Goal: Task Accomplishment & Management: Use online tool/utility

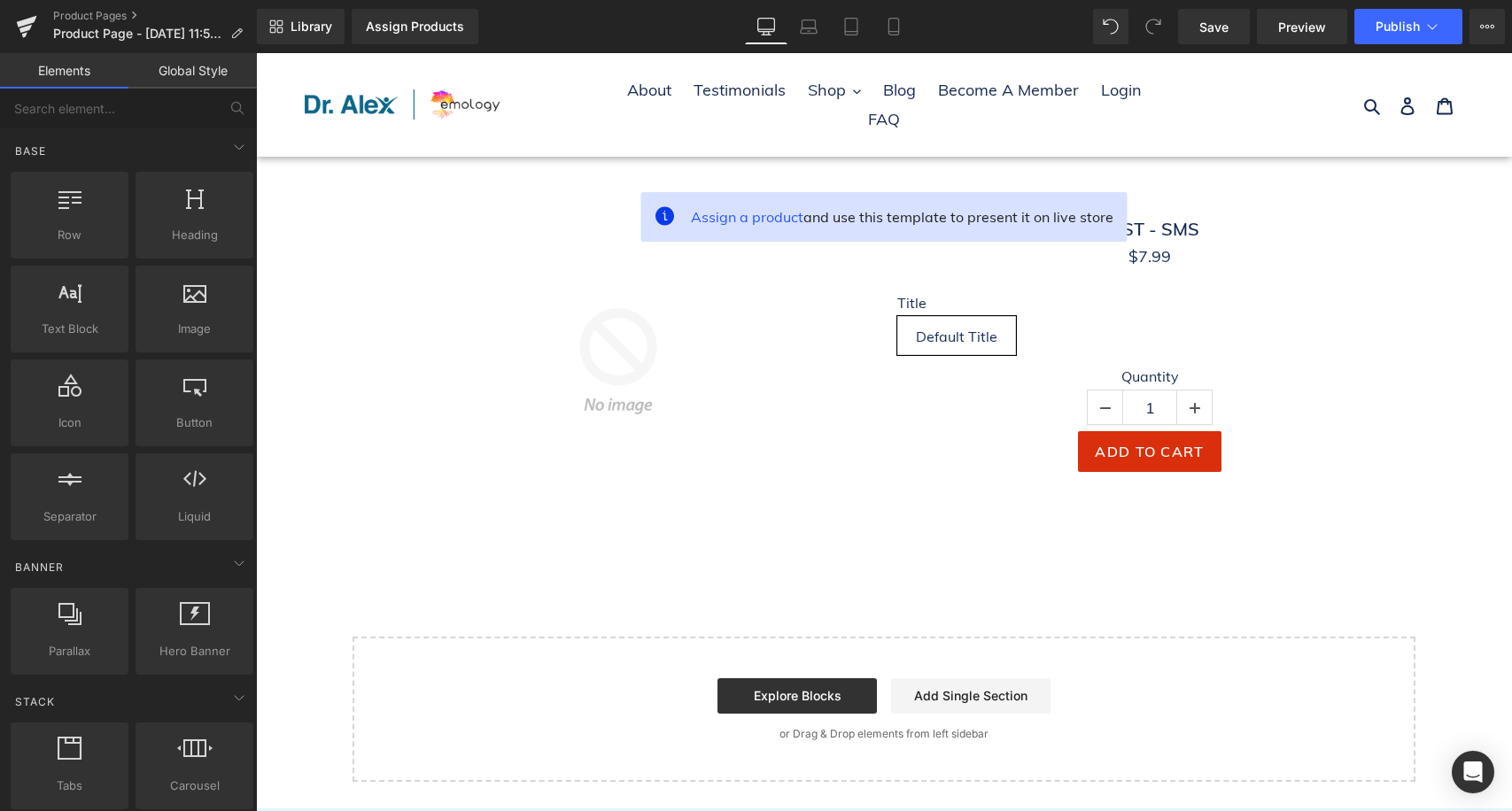
click at [495, 728] on p "or Drag & Drop elements from left sidebar" at bounding box center [883, 734] width 1006 height 13
click at [140, 118] on input "text" at bounding box center [108, 108] width 218 height 39
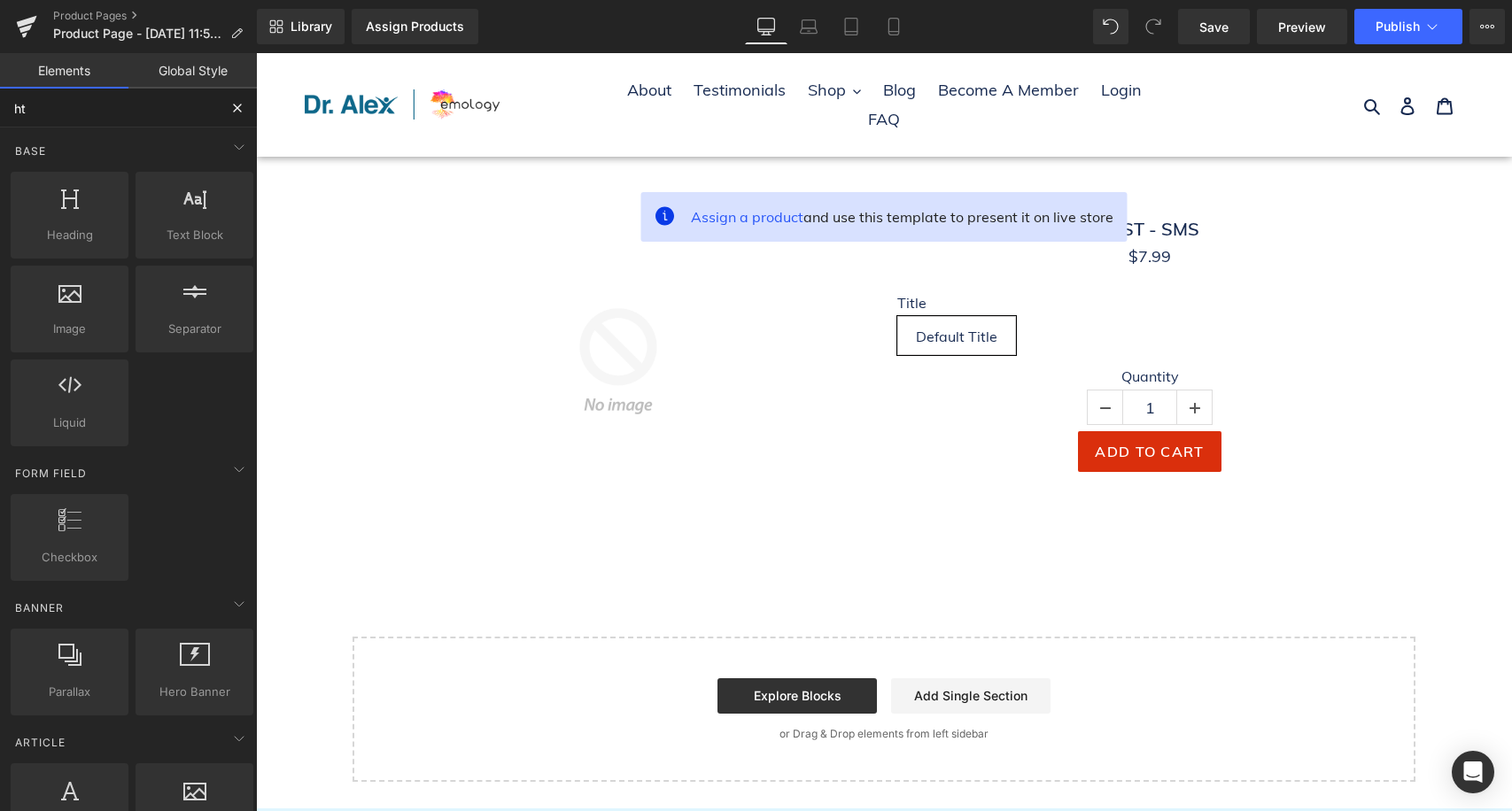
type input "htm"
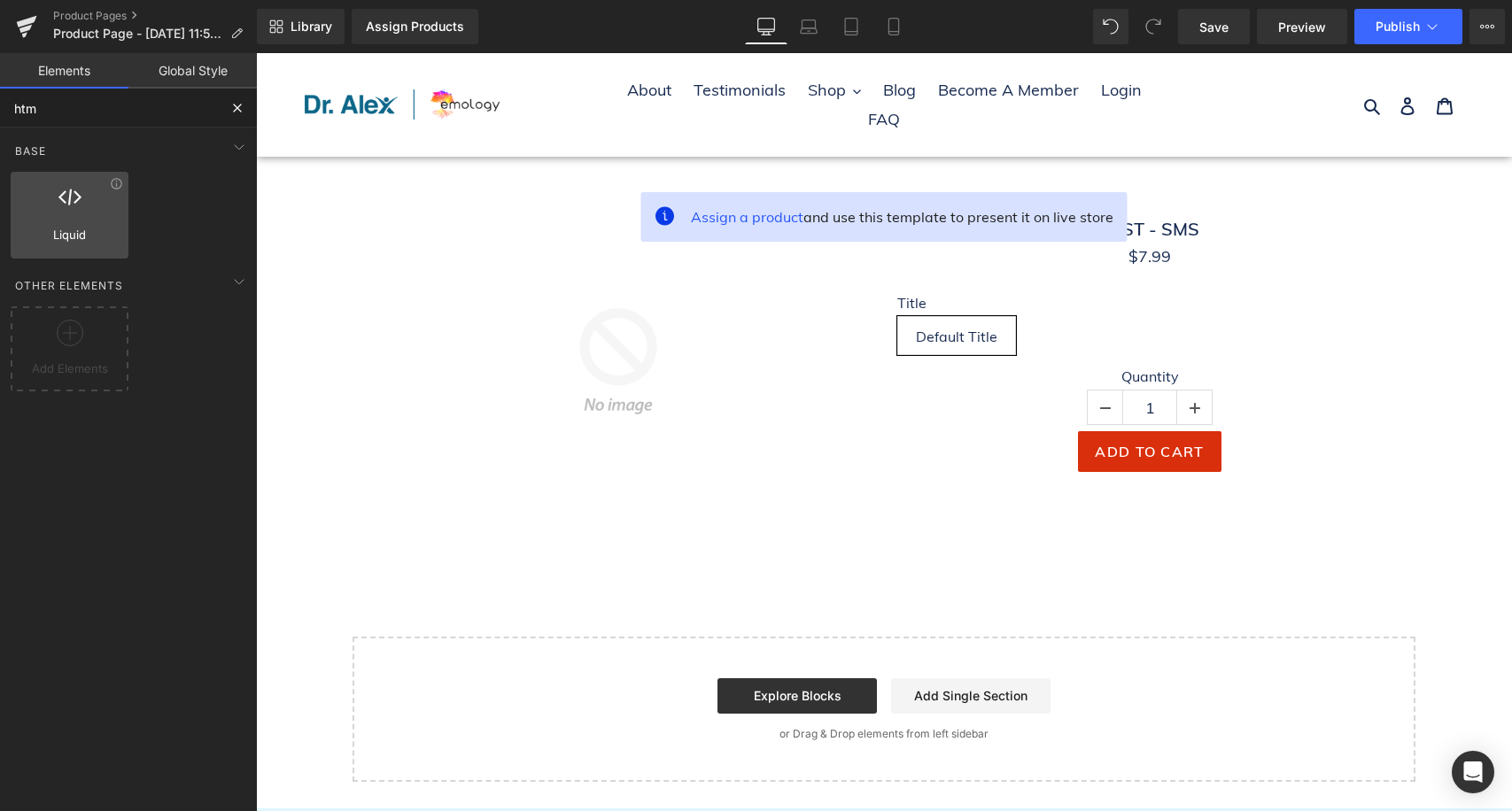
click at [64, 226] on span "Liquid" at bounding box center [69, 235] width 107 height 19
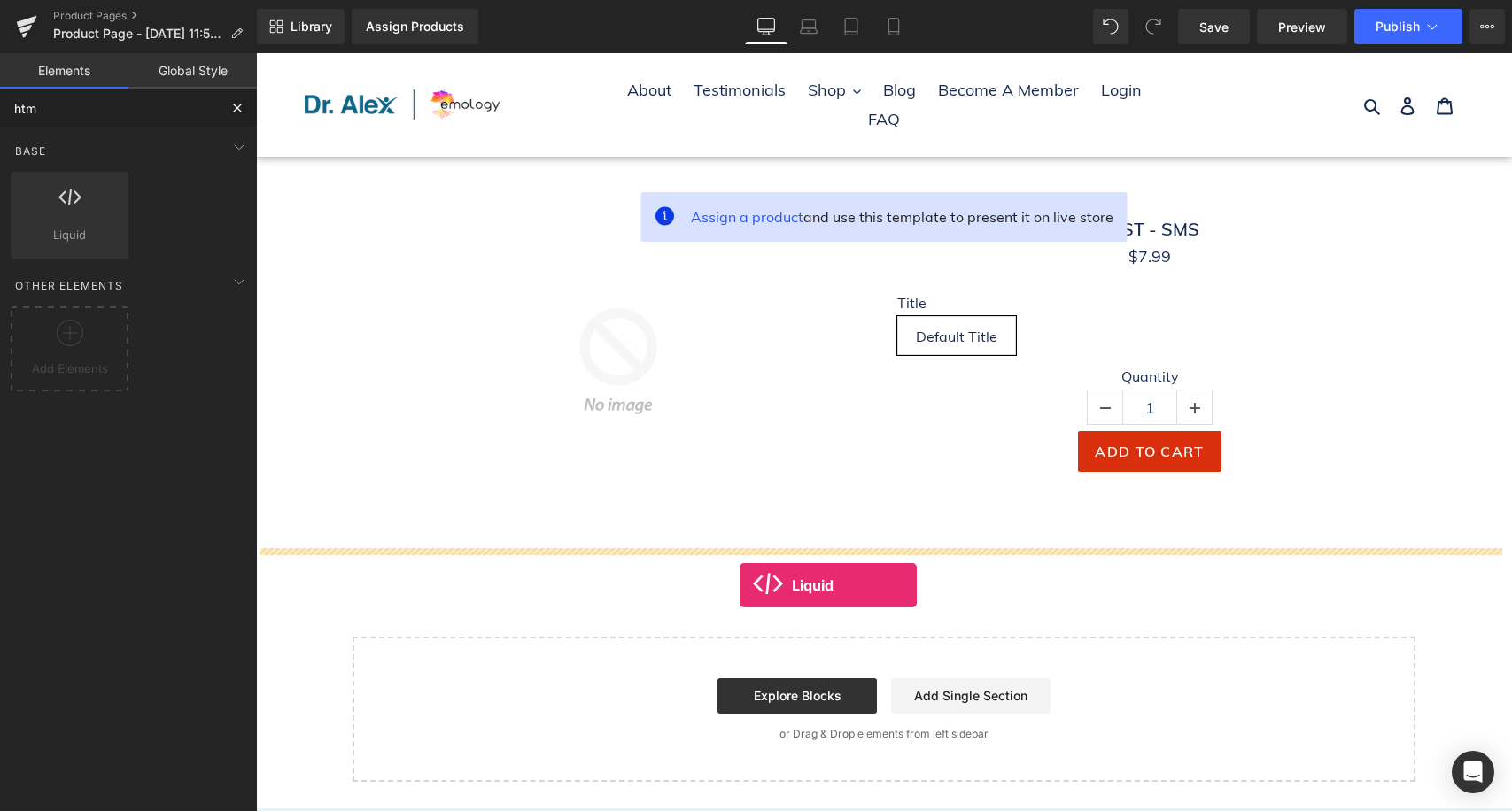
drag, startPoint x: 319, startPoint y: 286, endPoint x: 740, endPoint y: 582, distance: 514.6
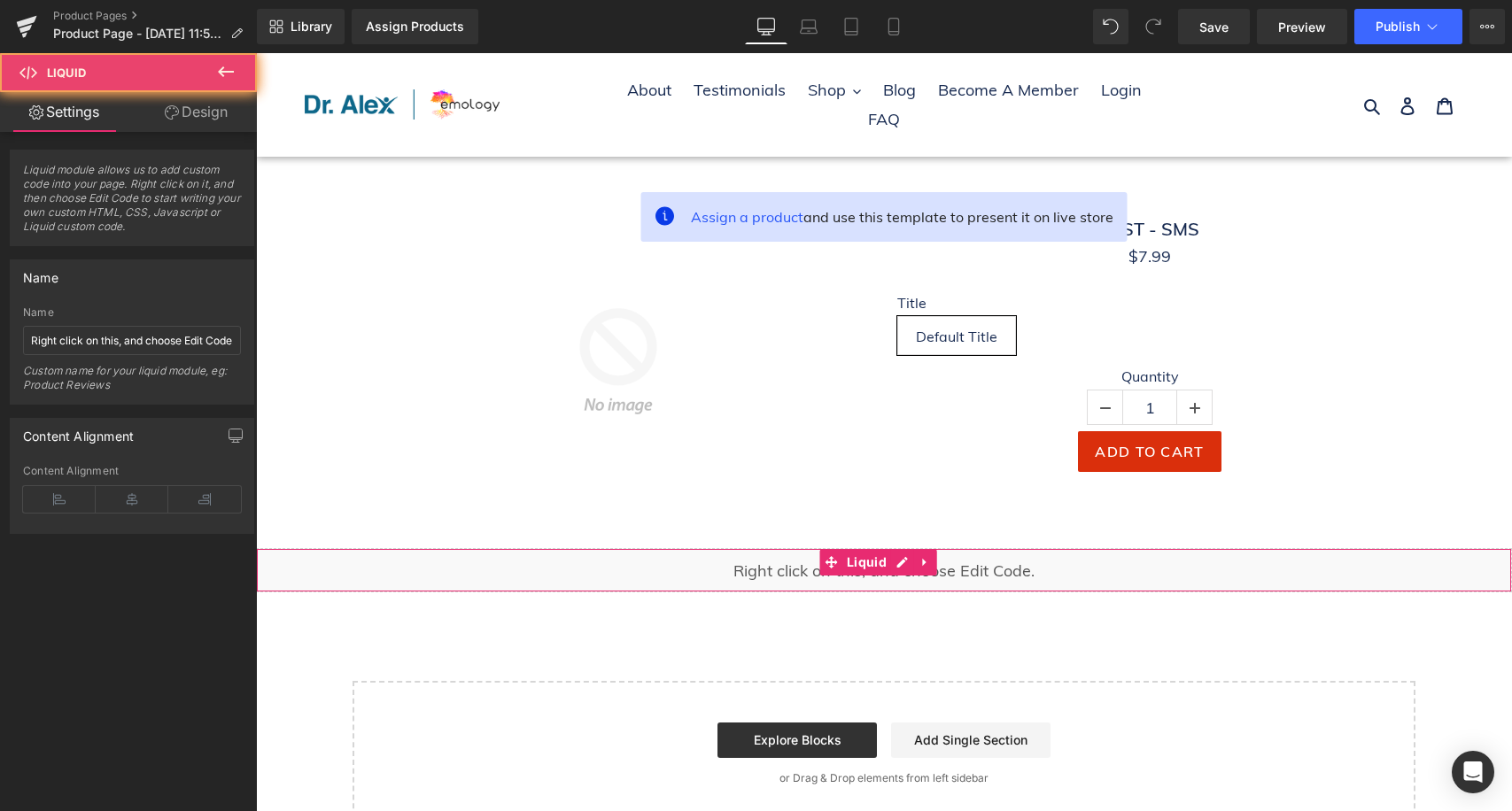
click at [718, 568] on div "Liquid" at bounding box center [884, 570] width 1256 height 44
click at [212, 111] on link "Design" at bounding box center [196, 111] width 128 height 39
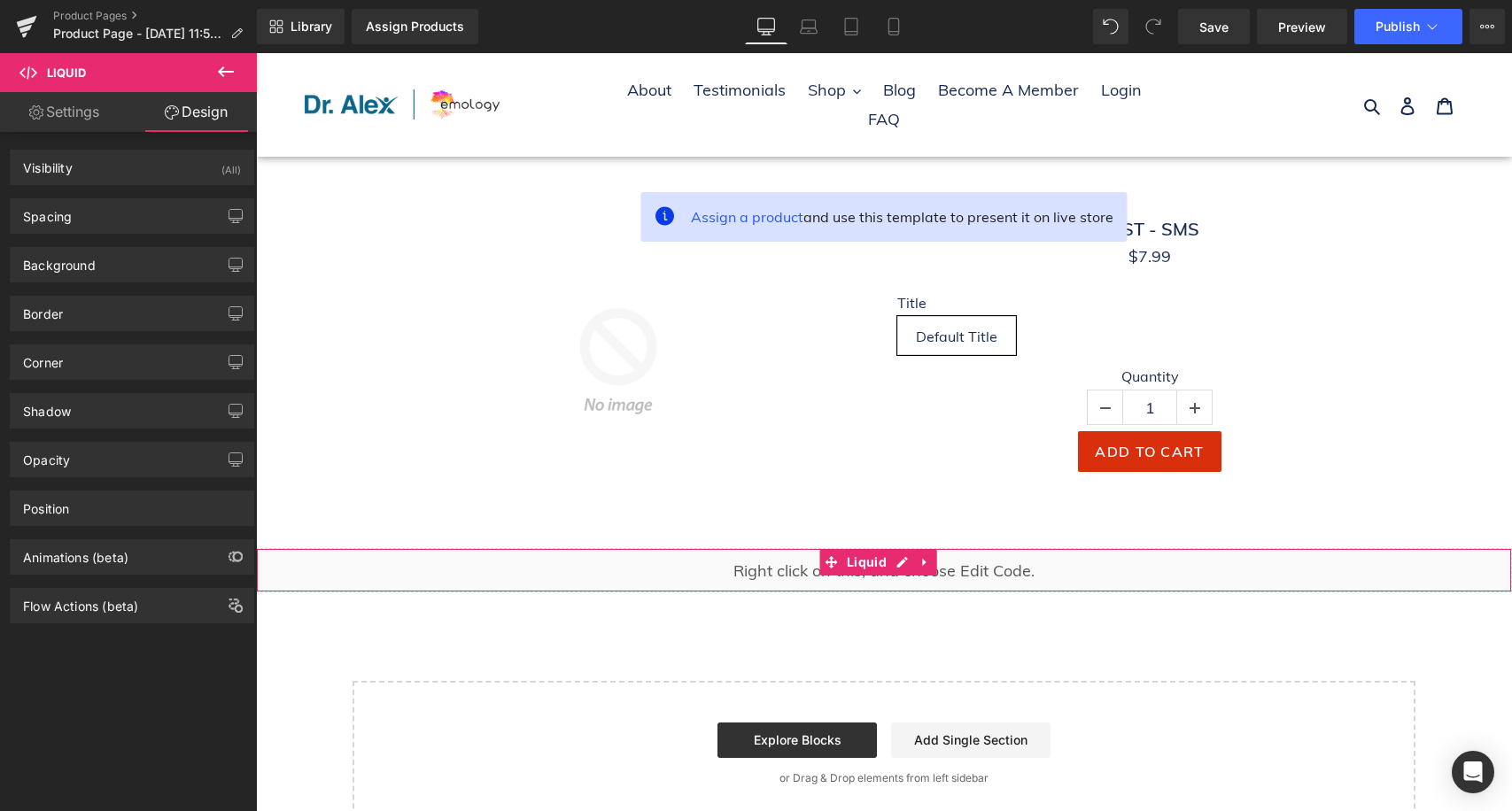
click at [422, 578] on div "Liquid" at bounding box center [884, 570] width 1256 height 44
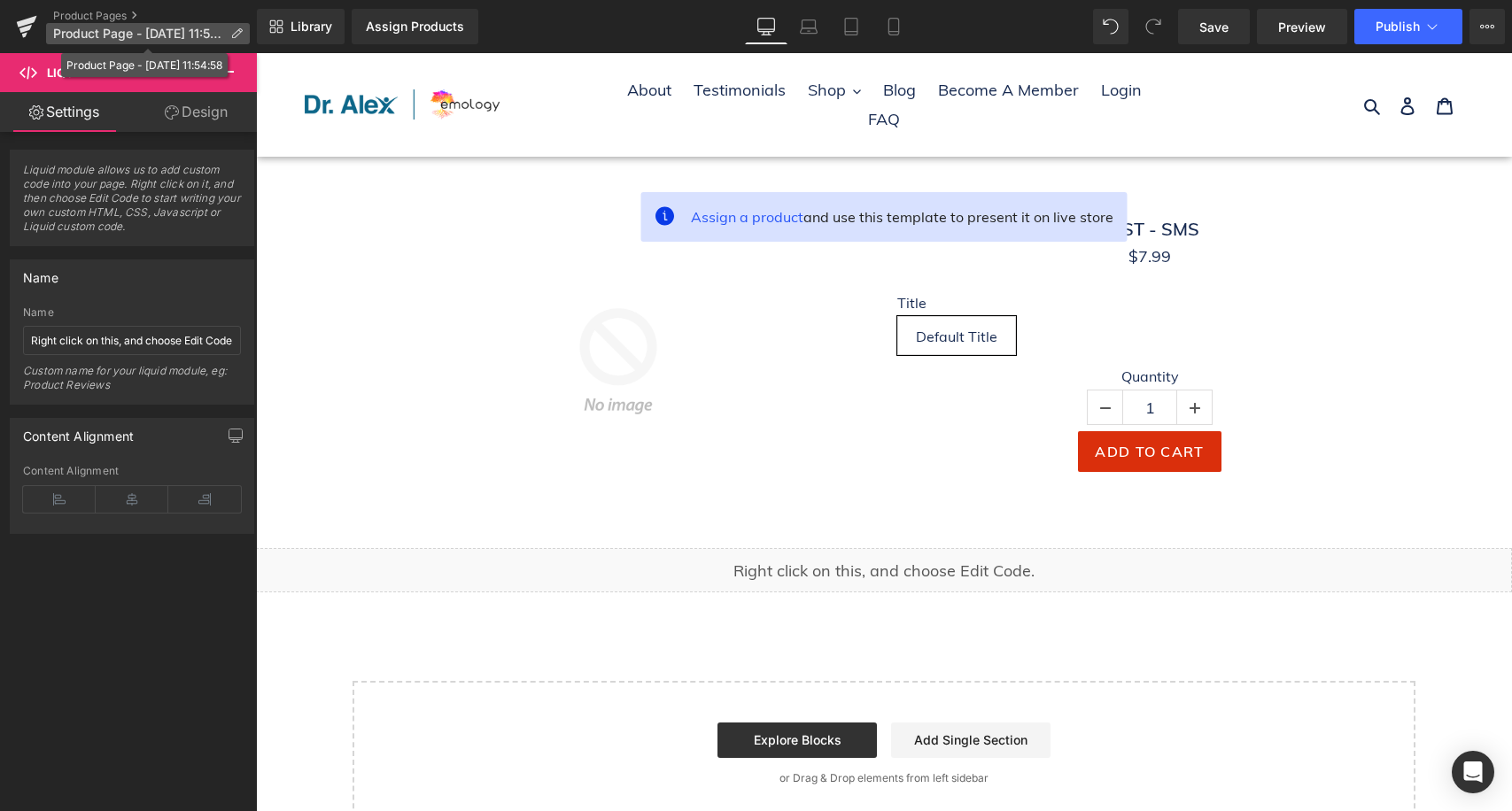
click at [144, 28] on span "Product Page - [DATE] 11:54:58" at bounding box center [138, 34] width 171 height 14
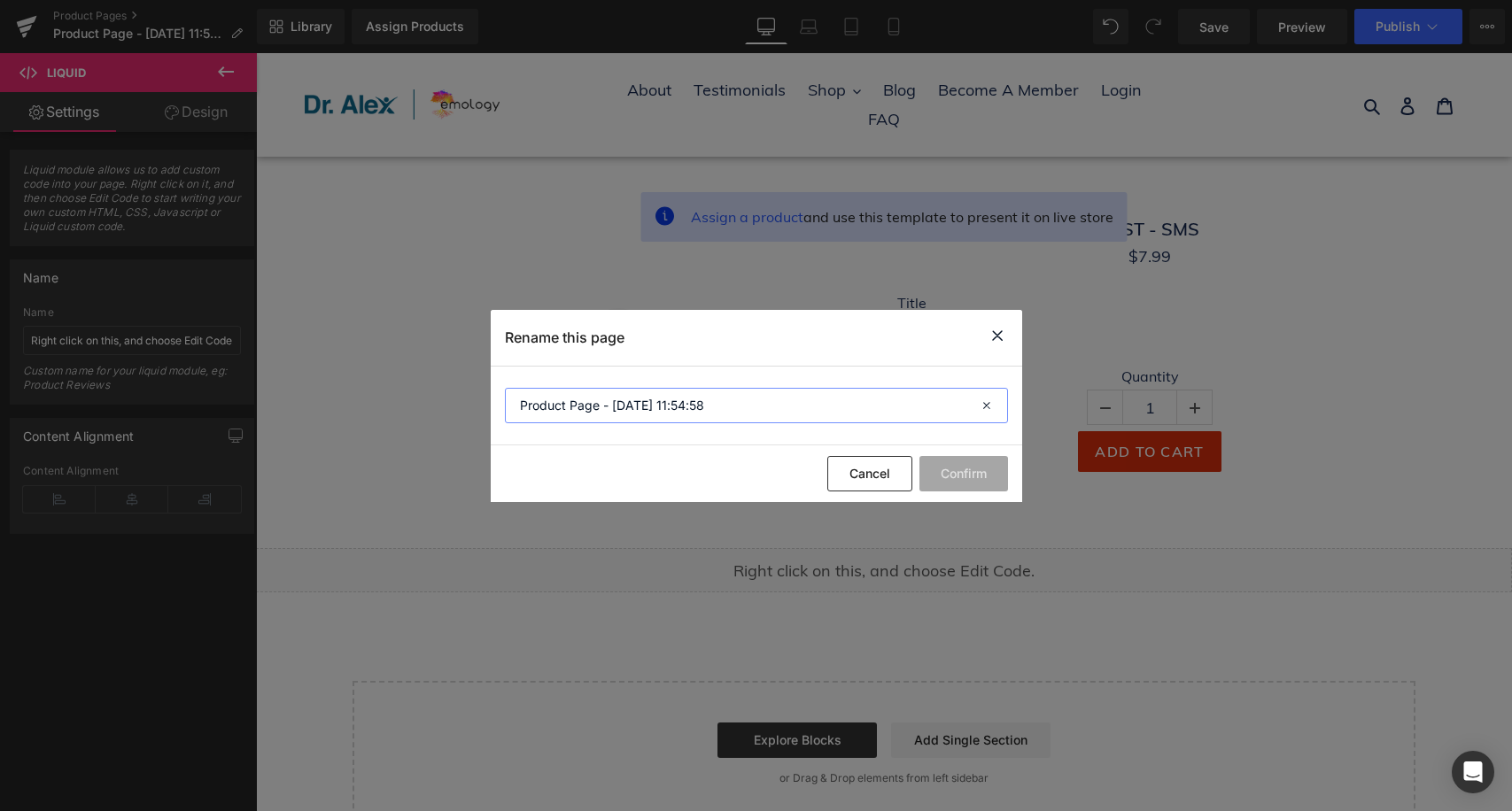
click at [745, 411] on input "Product Page - [DATE] 11:54:58" at bounding box center [756, 406] width 504 height 35
type input "TEST PRACTICE OF PARADISE"
click at [962, 474] on button "Confirm" at bounding box center [964, 474] width 89 height 35
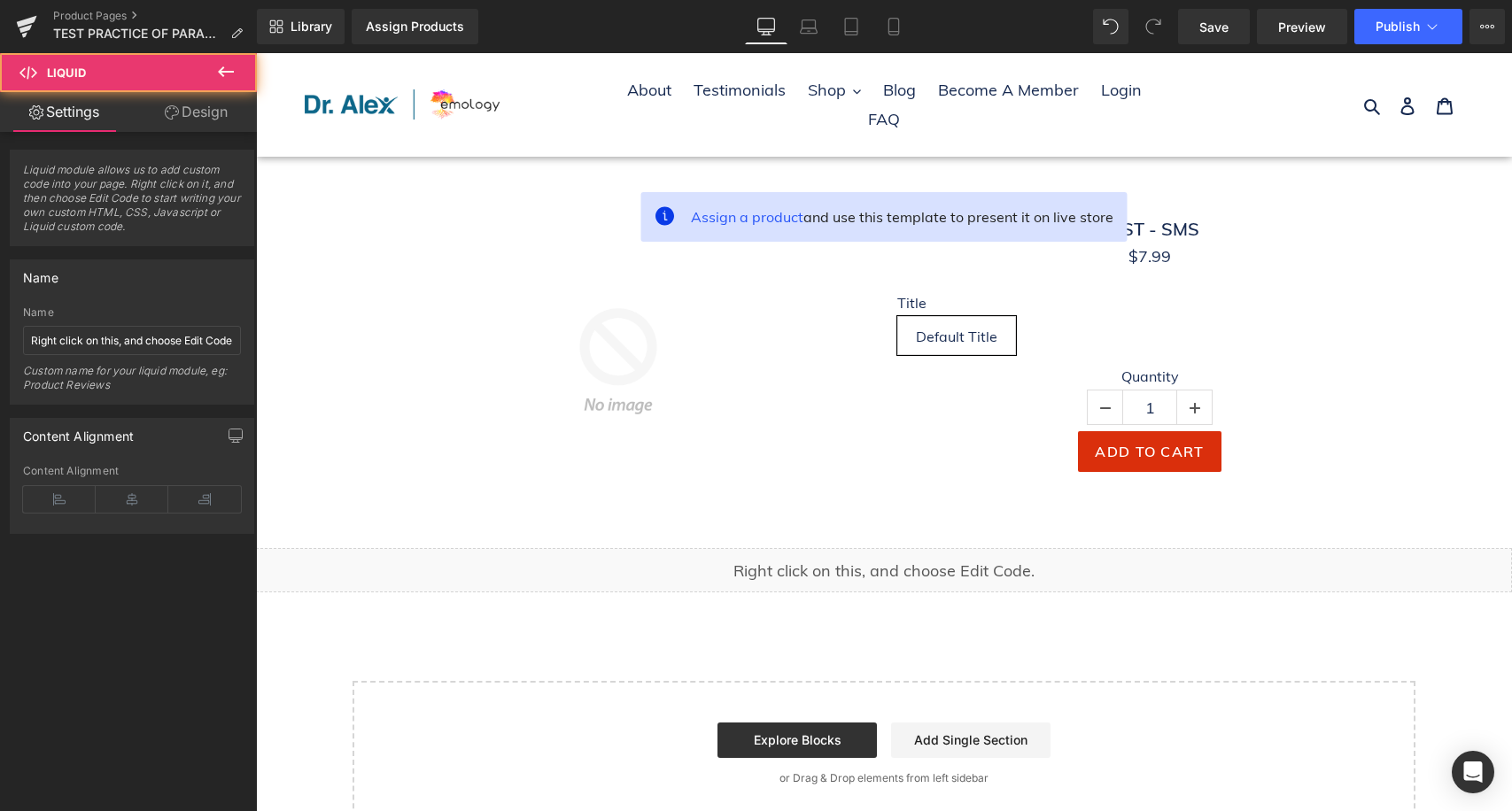
click at [741, 579] on div "Liquid" at bounding box center [884, 570] width 1256 height 44
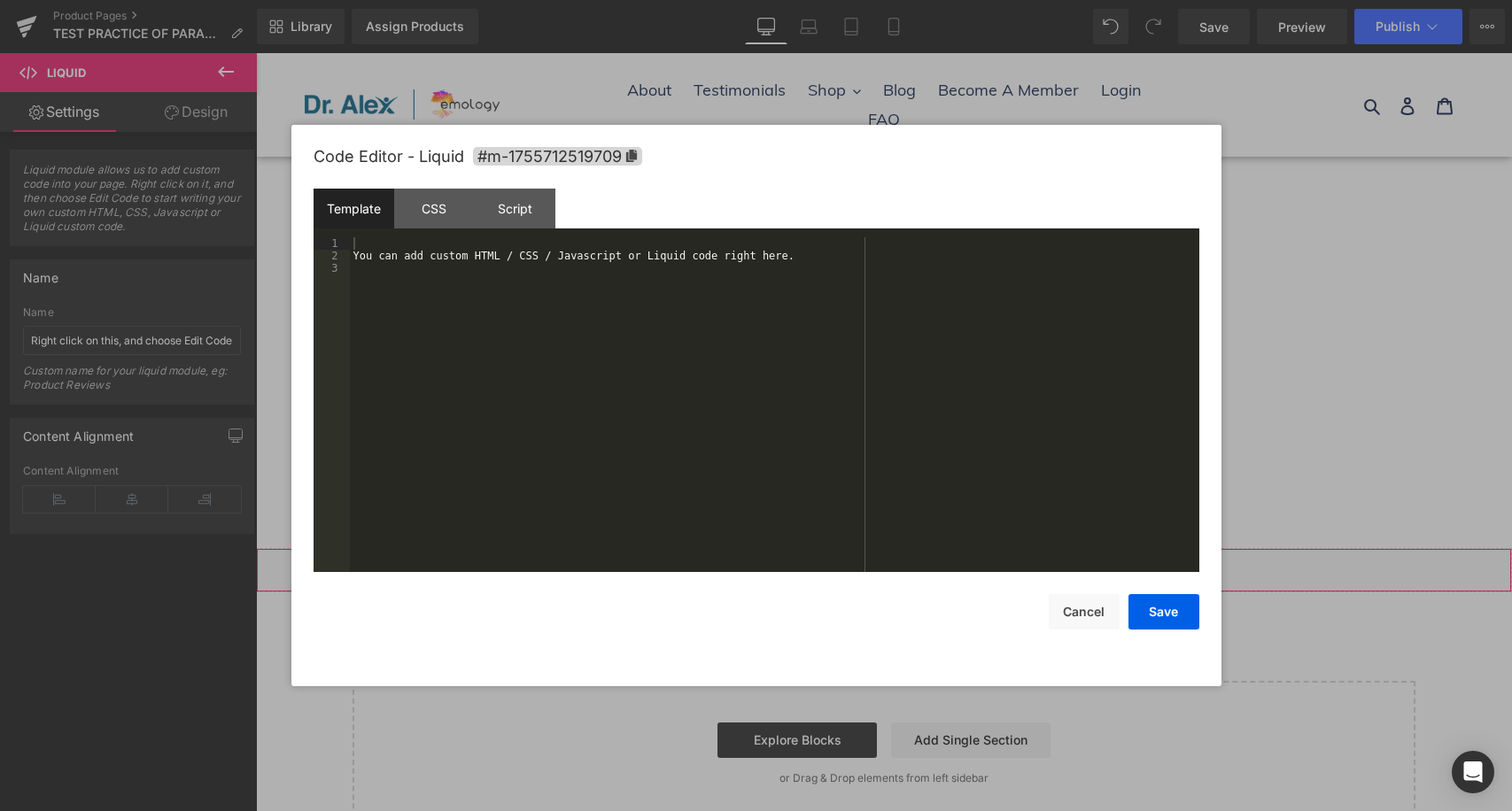
click at [901, 568] on div "Liquid" at bounding box center [884, 570] width 1256 height 44
click at [422, 253] on div "You can add custom HTML / CSS / Javascript or Liquid code right here." at bounding box center [775, 417] width 850 height 360
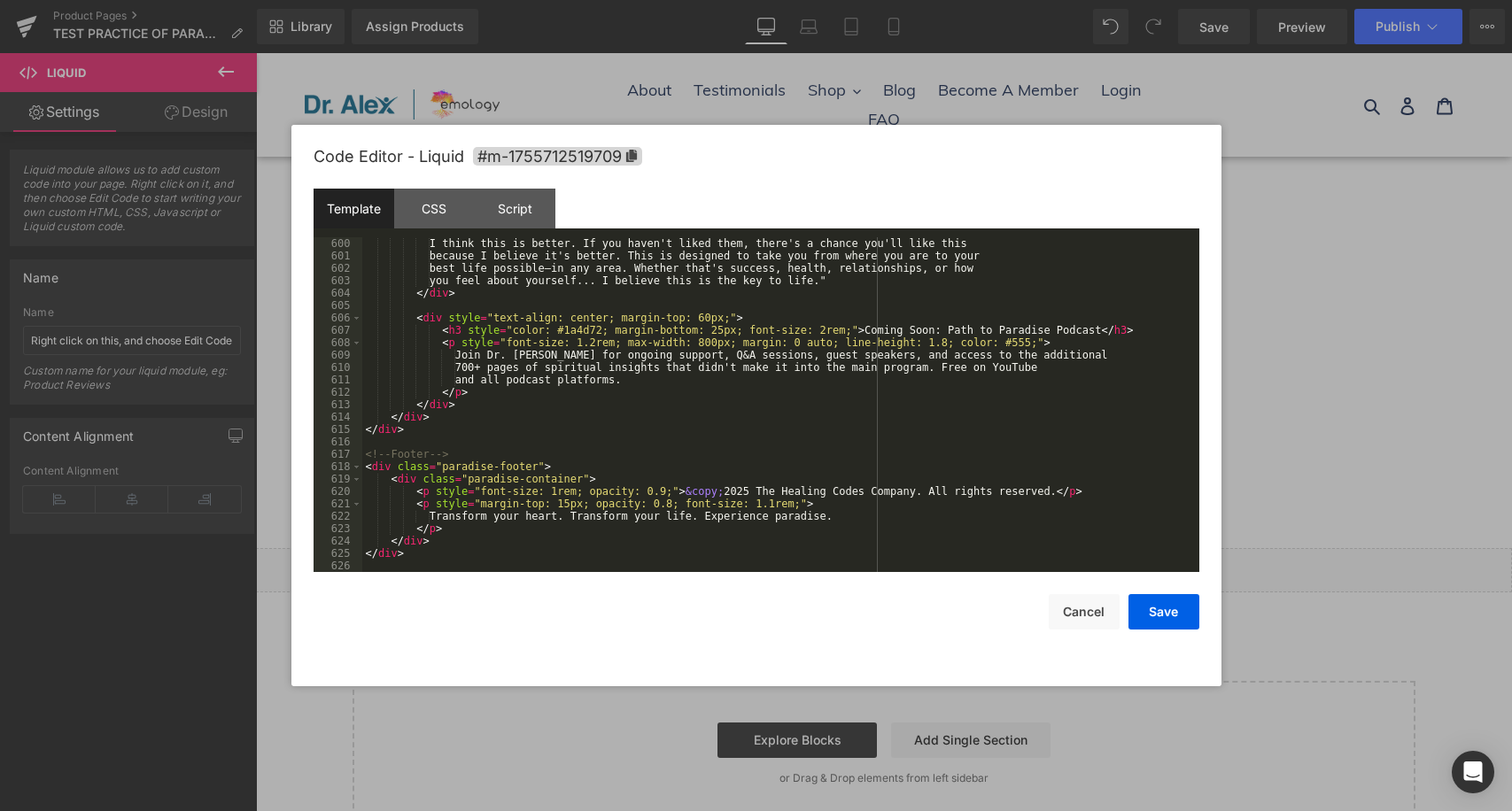
scroll to position [7651, 0]
click at [1199, 613] on button "Save" at bounding box center [1164, 612] width 71 height 35
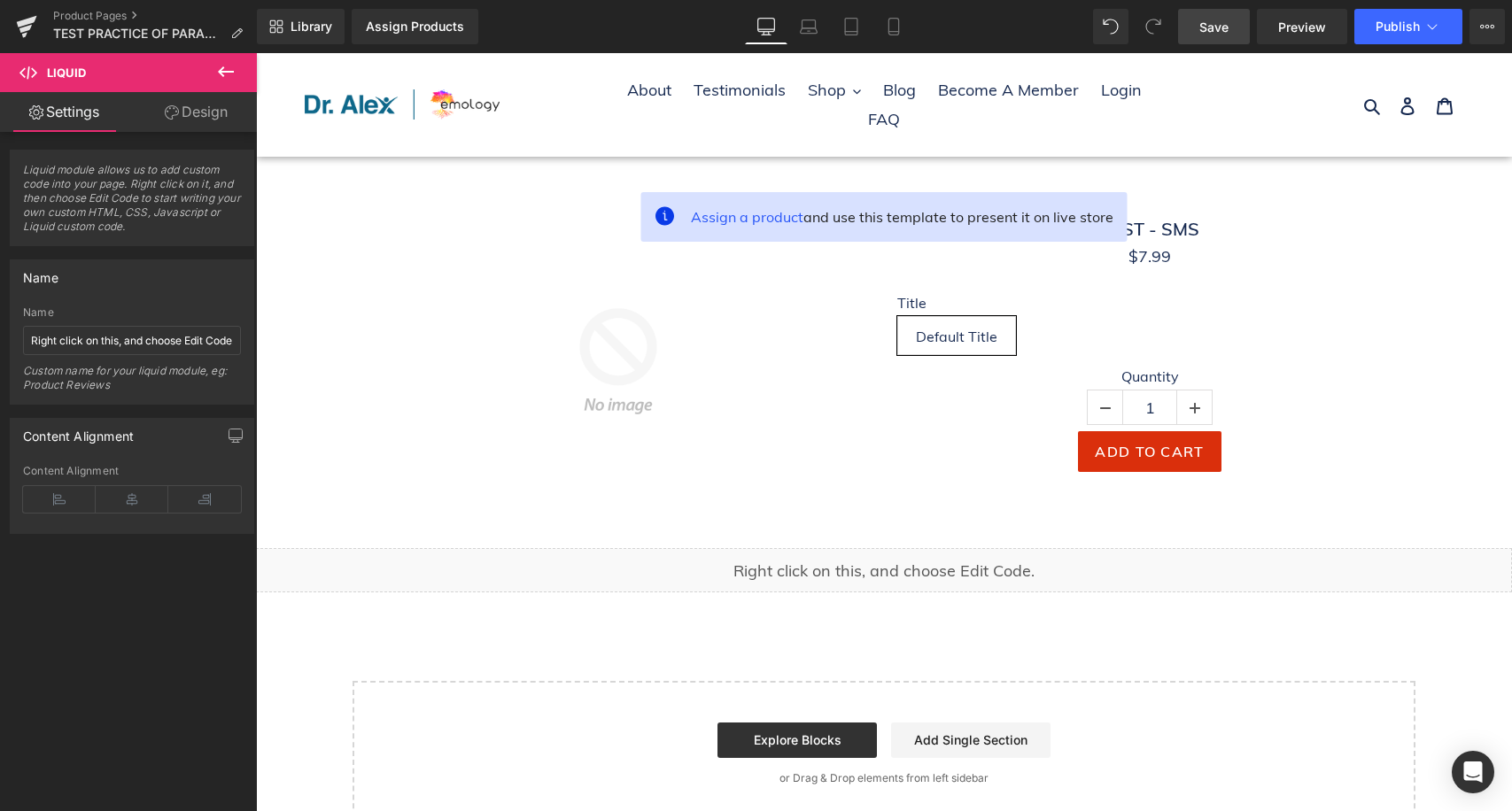
click at [1230, 22] on link "Save" at bounding box center [1213, 27] width 72 height 35
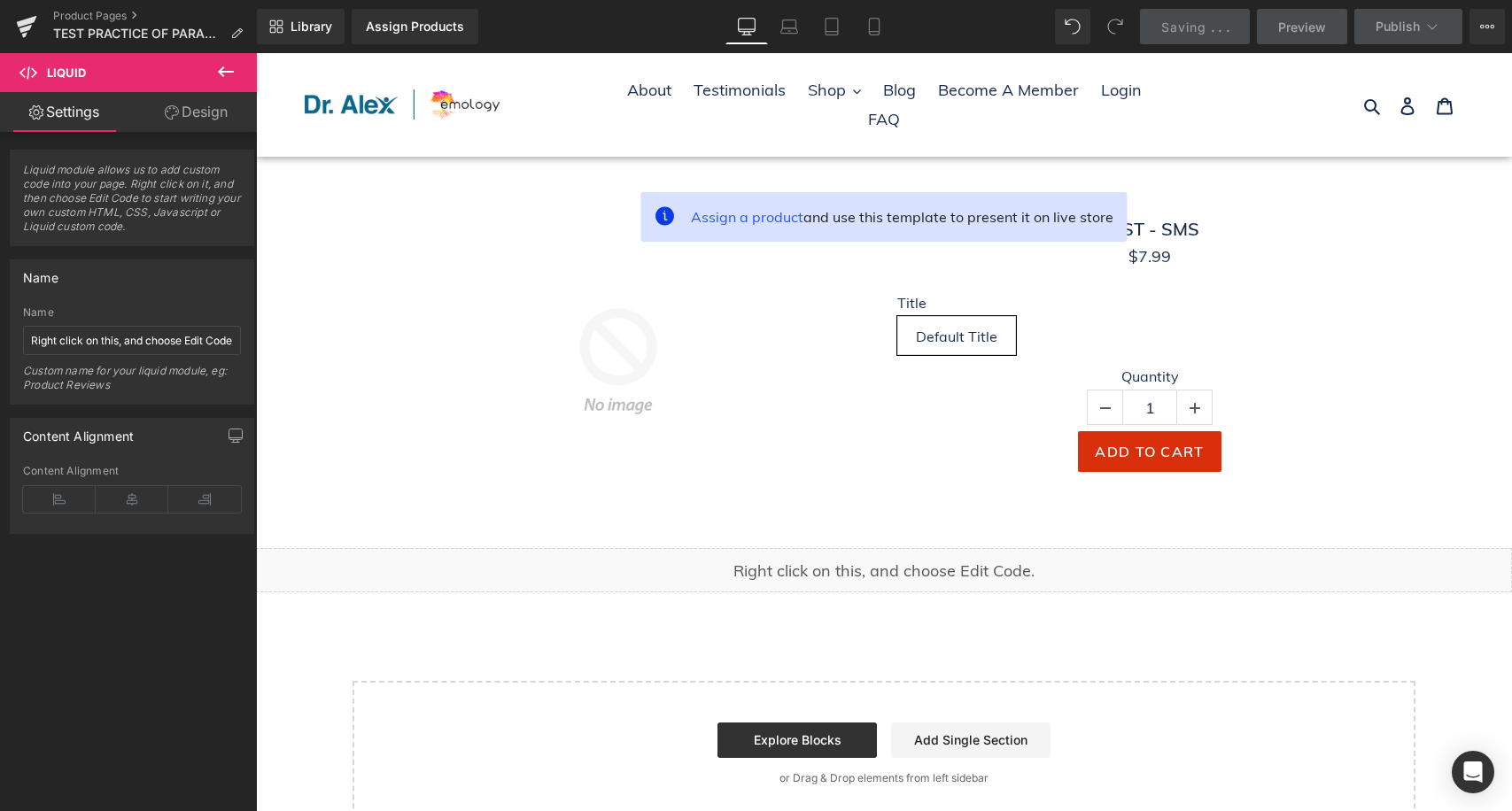
click at [1294, 23] on span "Preview" at bounding box center [1302, 27] width 48 height 19
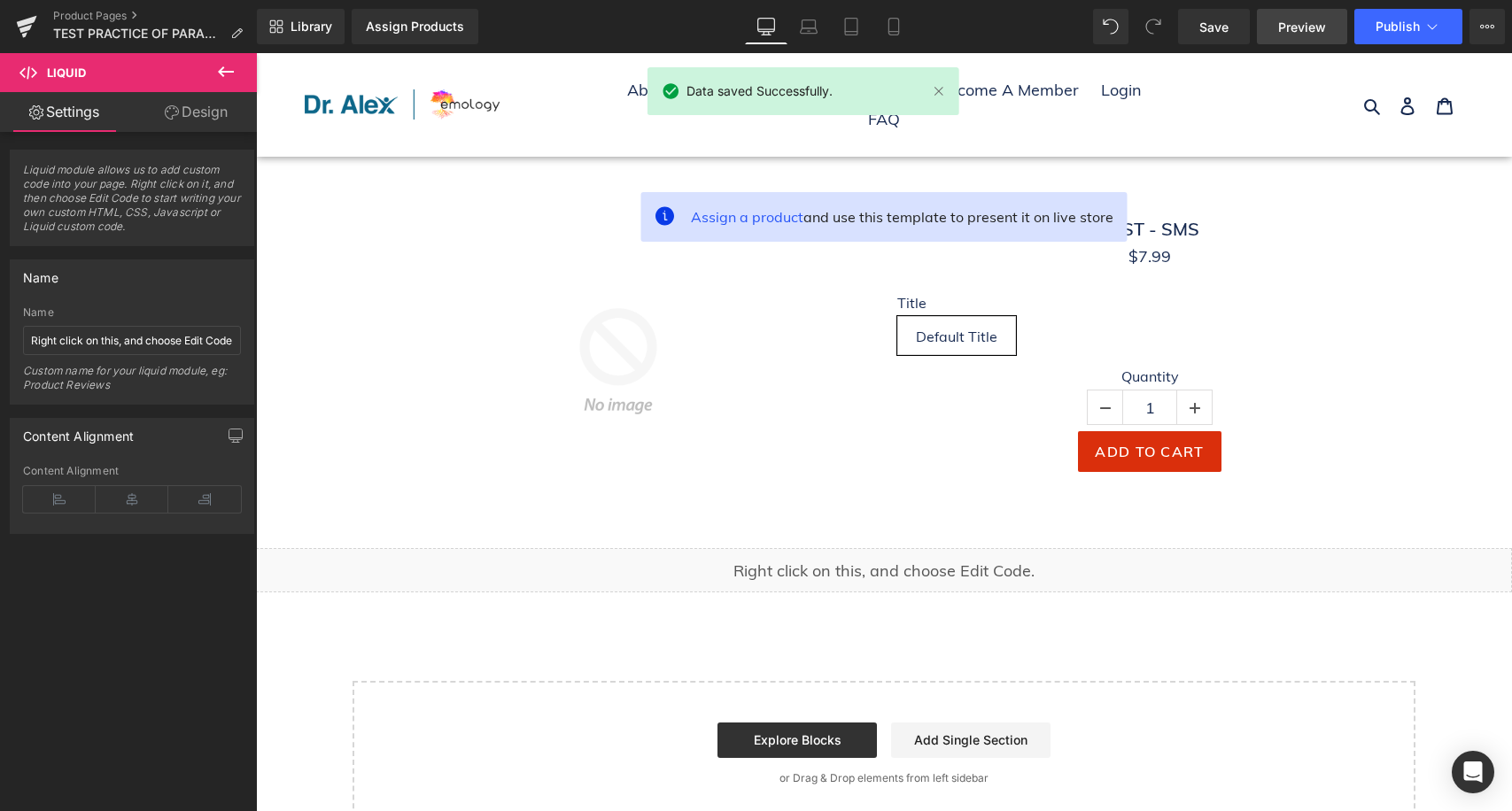
click at [1325, 13] on link "Preview" at bounding box center [1302, 27] width 91 height 35
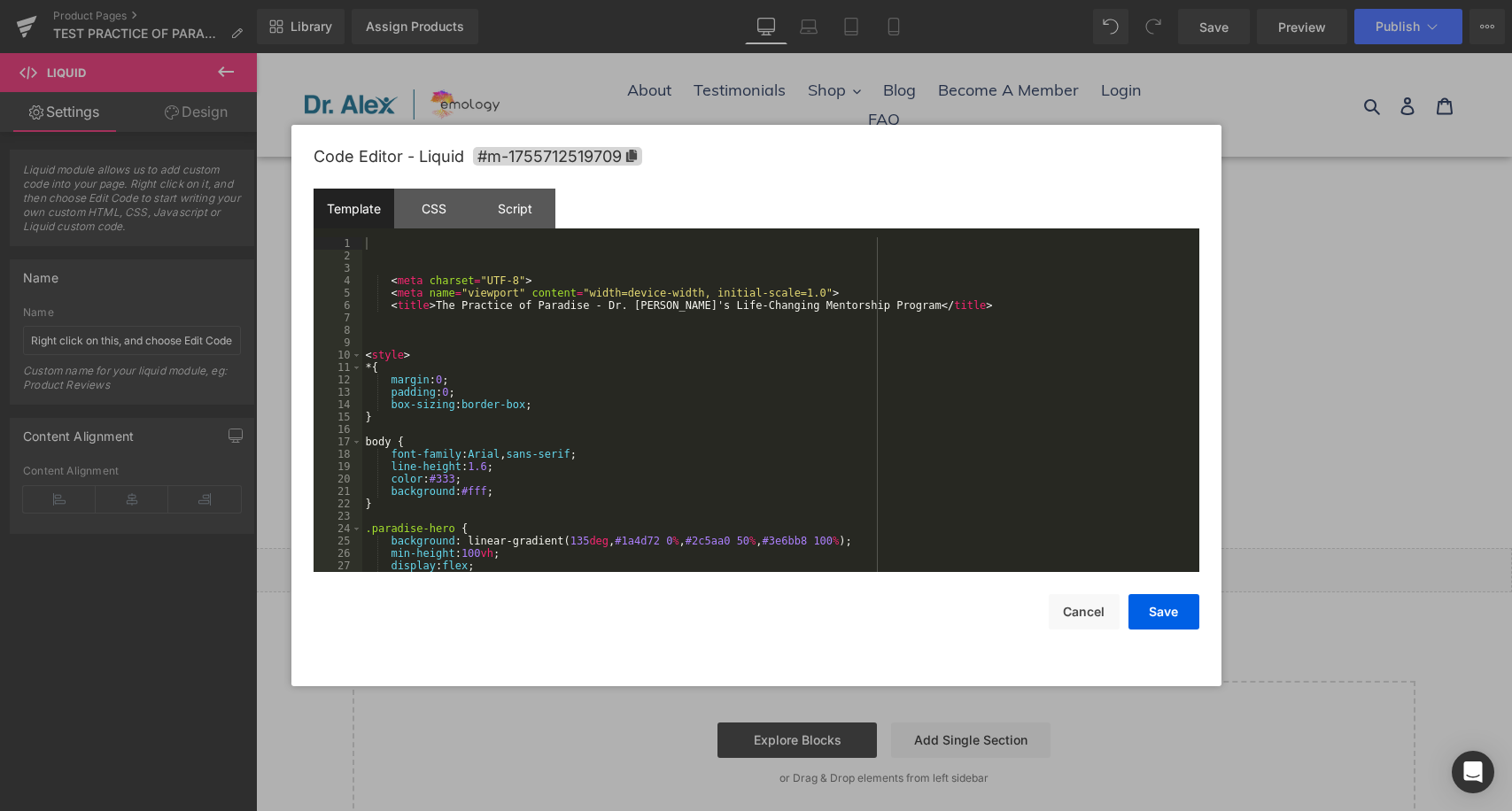
click at [908, 559] on div "Liquid" at bounding box center [884, 570] width 1256 height 44
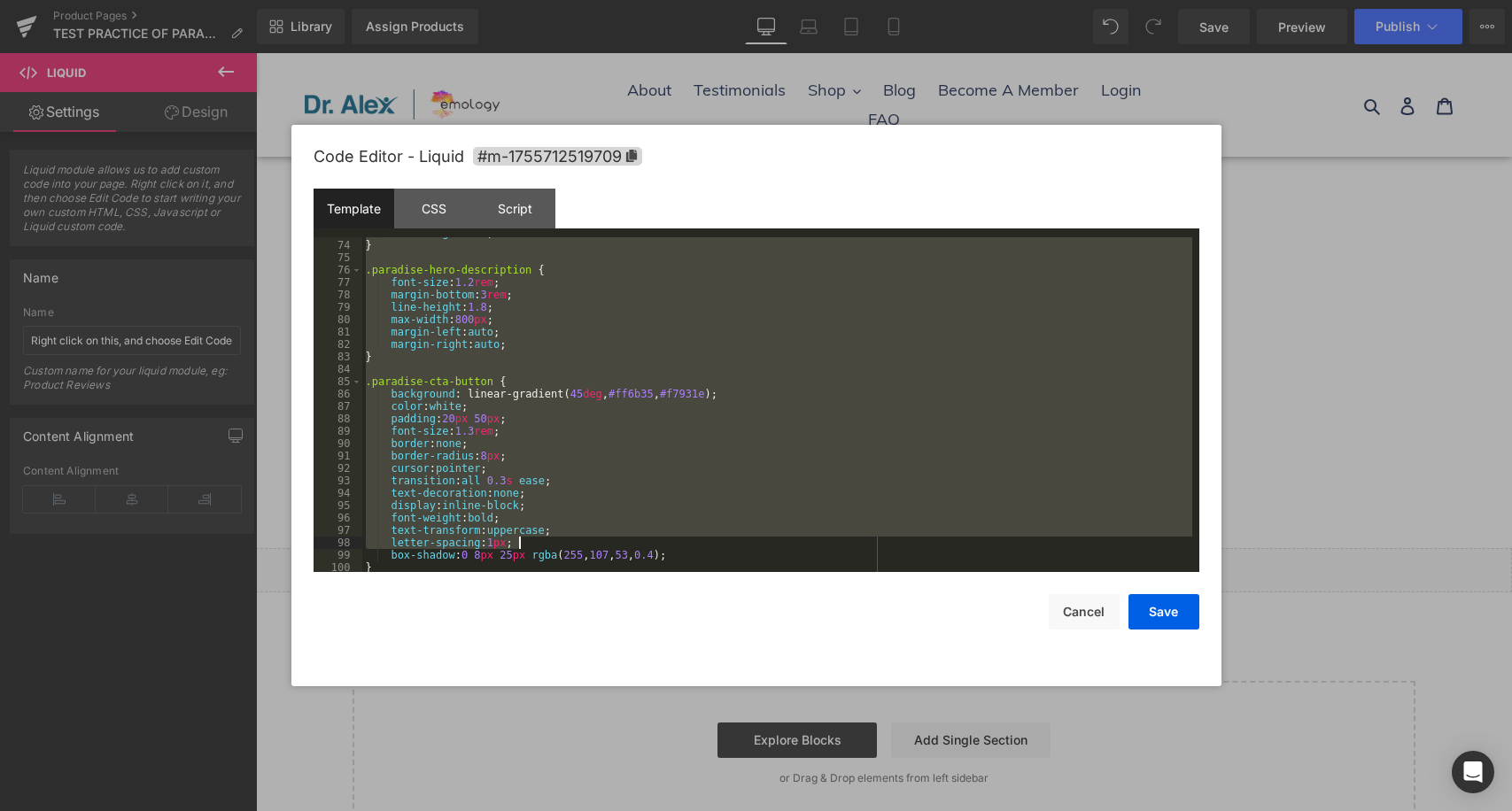
drag, startPoint x: 374, startPoint y: 240, endPoint x: 709, endPoint y: 525, distance: 439.8
click at [709, 525] on div "font-weight : 300 ; } .paradise-hero-description { font-size : 1.2 rem ; margin…" at bounding box center [778, 406] width 830 height 360
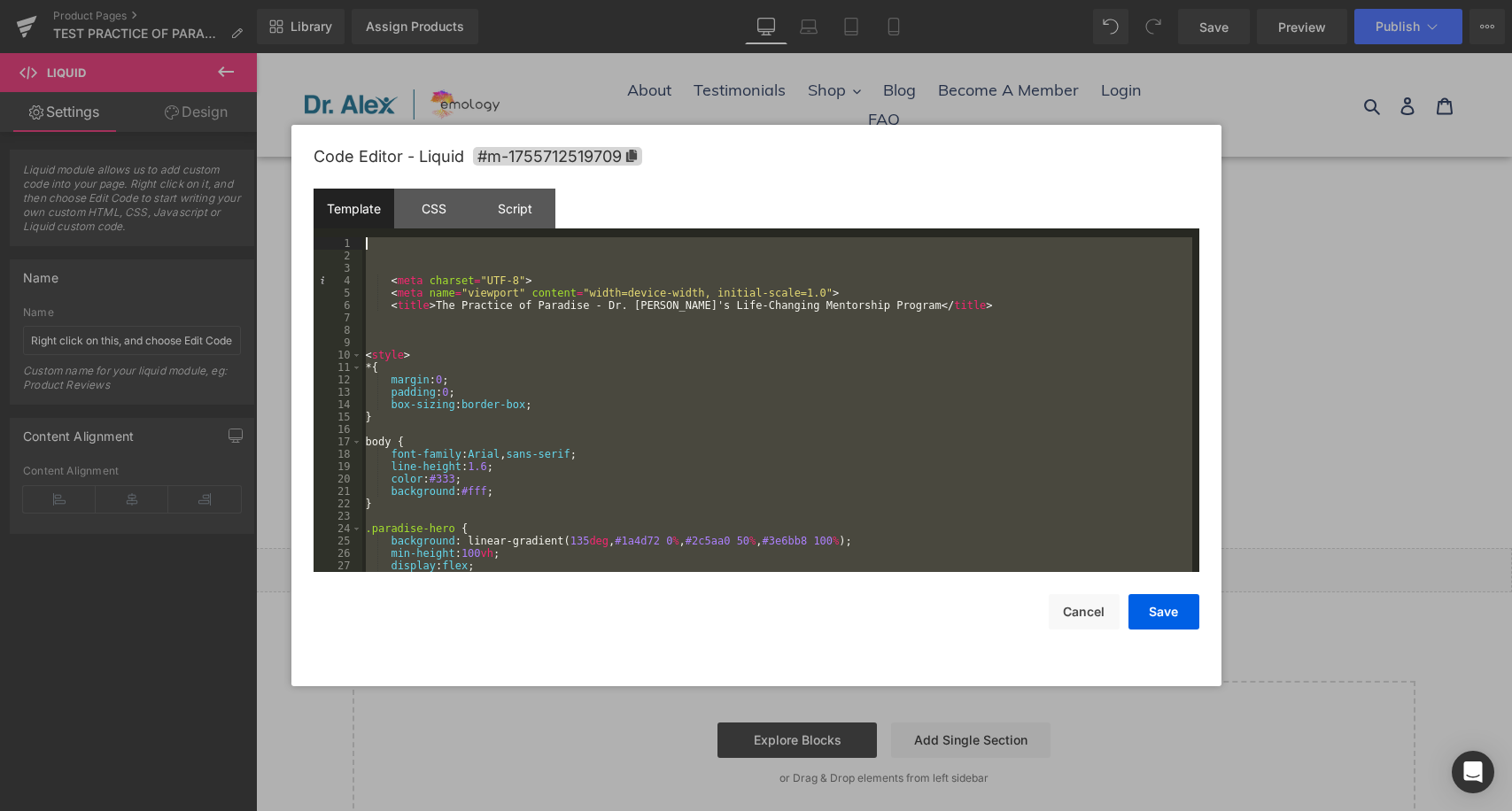
scroll to position [0, 0]
drag, startPoint x: 430, startPoint y: 557, endPoint x: 335, endPoint y: -100, distance: 663.8
click at [335, 0] on html "Liquid You are previewing how the will restyle your page. You can not edit Elem…" at bounding box center [756, 405] width 1512 height 811
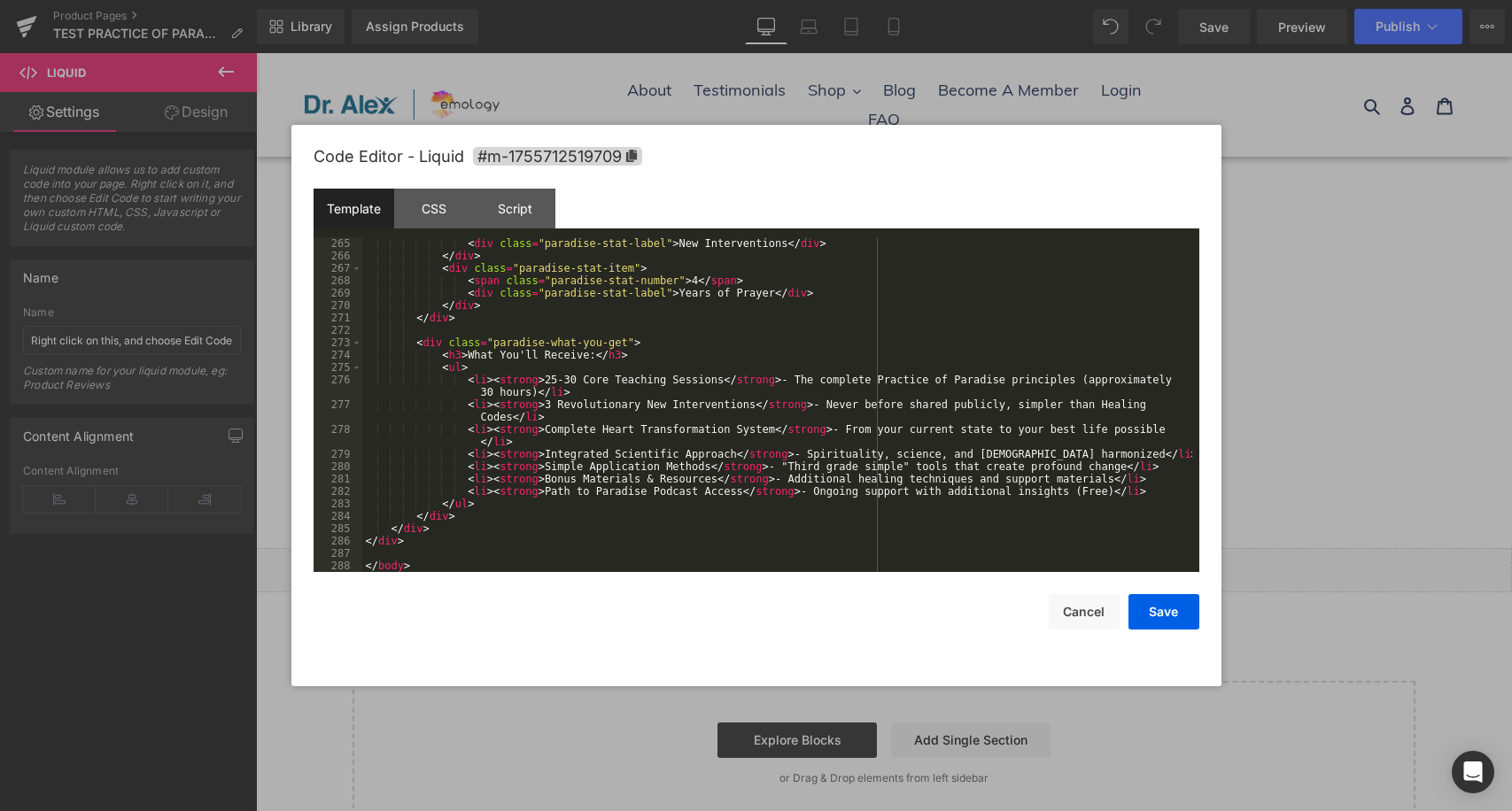
scroll to position [3385, 0]
click at [1171, 616] on button "Save" at bounding box center [1164, 612] width 71 height 35
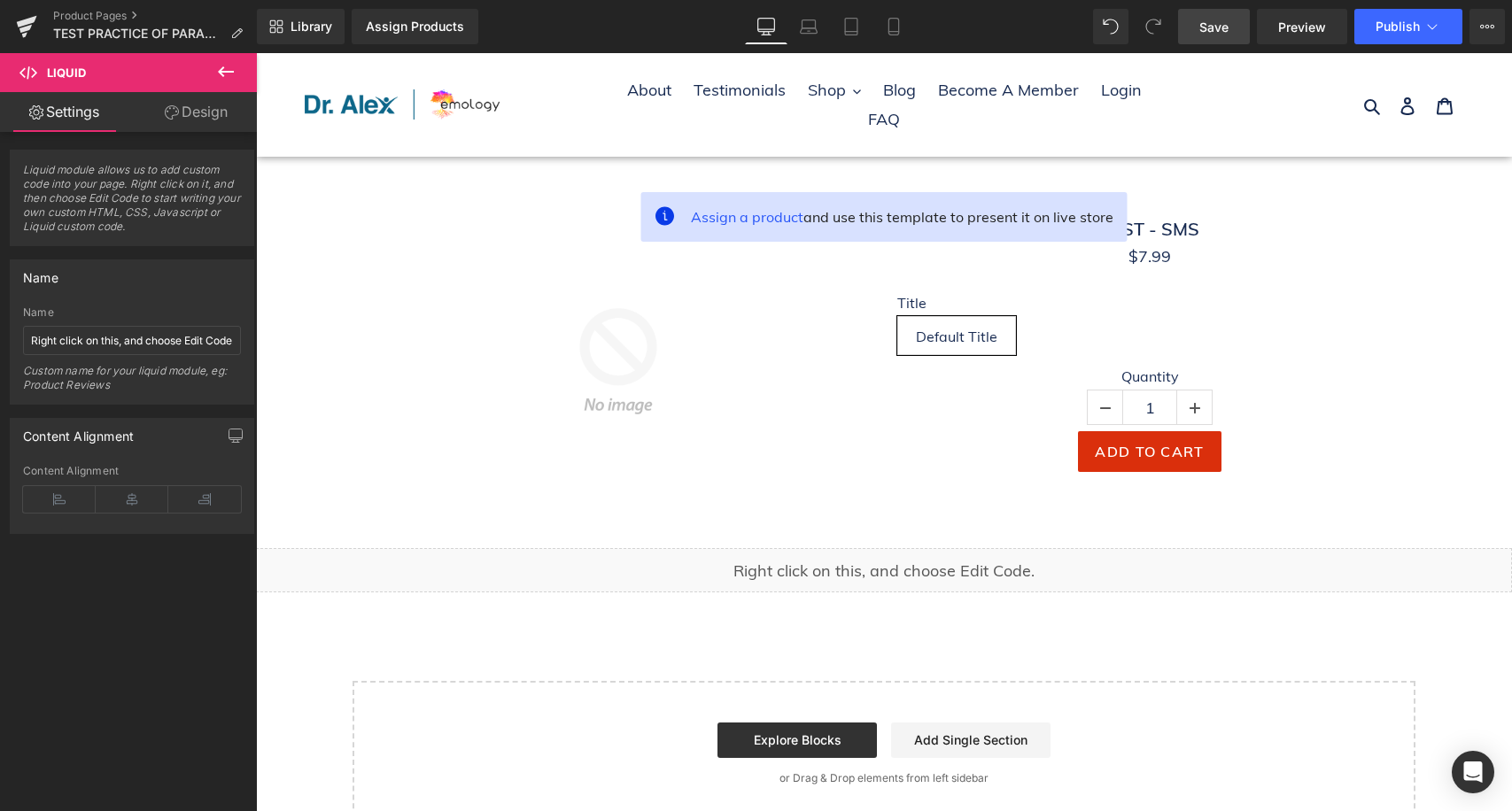
click at [1235, 36] on link "Save" at bounding box center [1213, 27] width 72 height 35
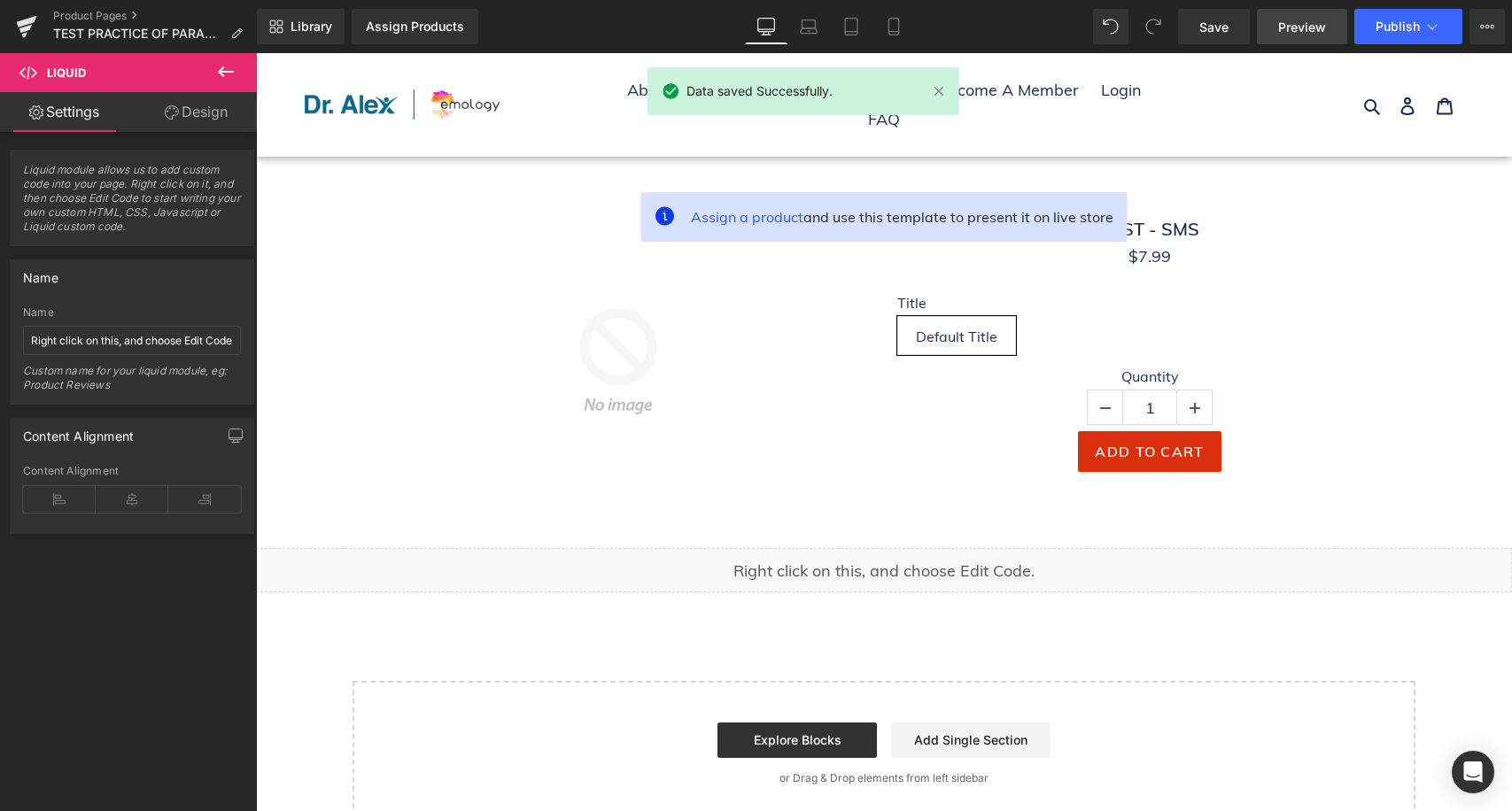
click at [1308, 22] on span "Preview" at bounding box center [1302, 27] width 48 height 19
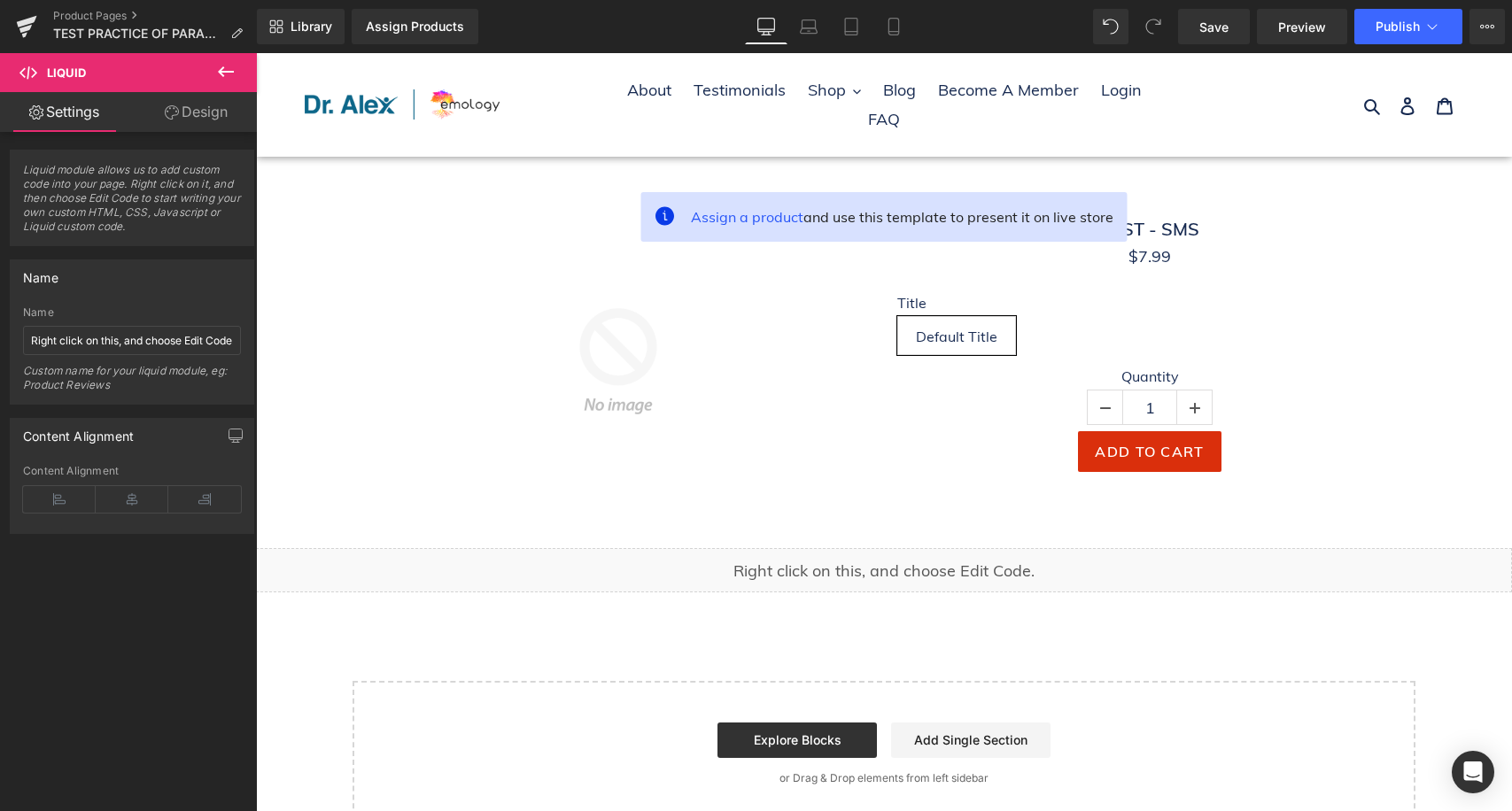
click at [520, 234] on img at bounding box center [618, 361] width 303 height 303
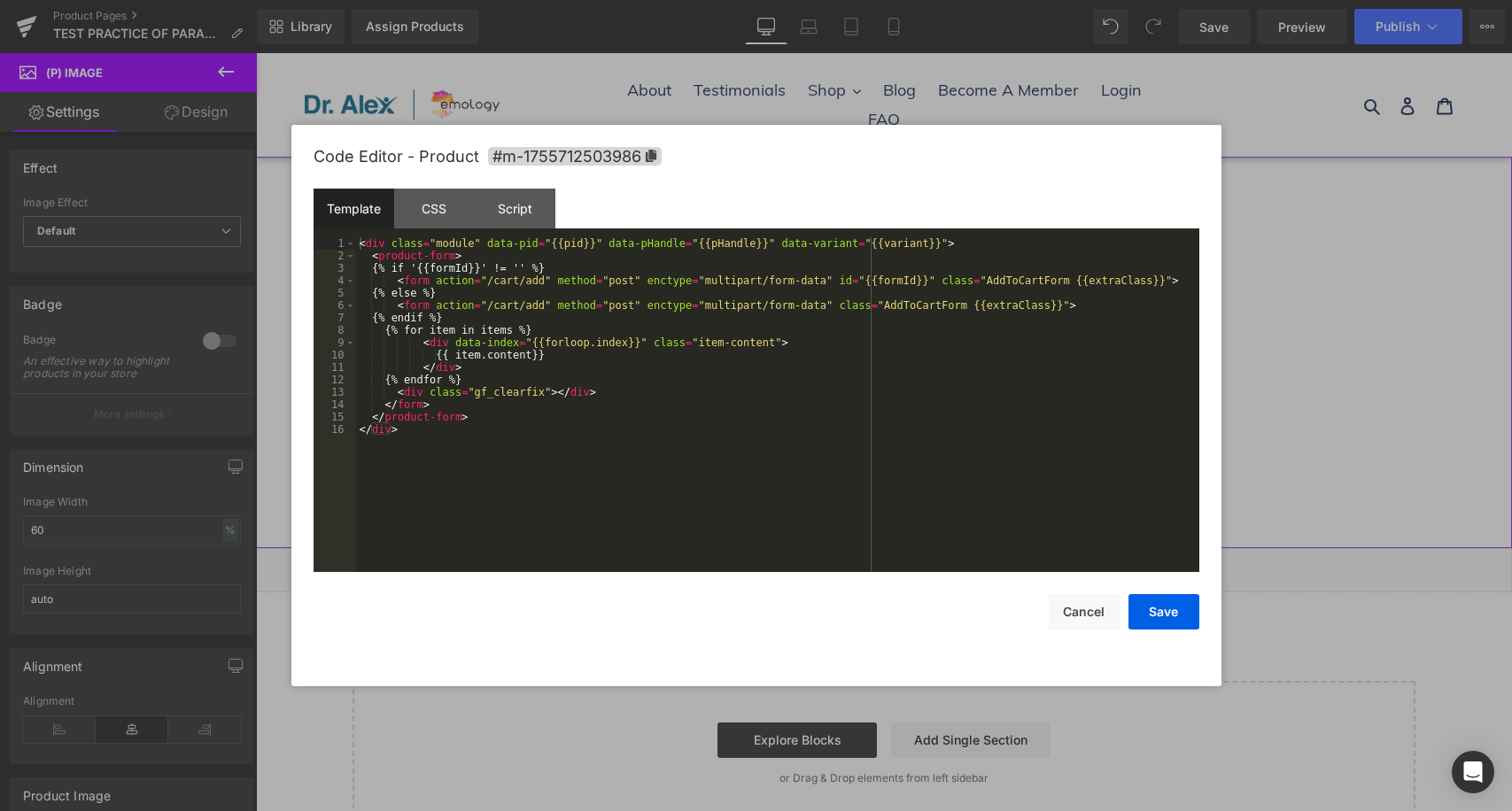
click at [811, 0] on div "Liquid You are previewing how the will restyle your page. You can not edit Elem…" at bounding box center [756, 0] width 1512 height 0
click at [648, 155] on icon at bounding box center [651, 156] width 13 height 13
click at [1104, 614] on button "Cancel" at bounding box center [1084, 612] width 71 height 35
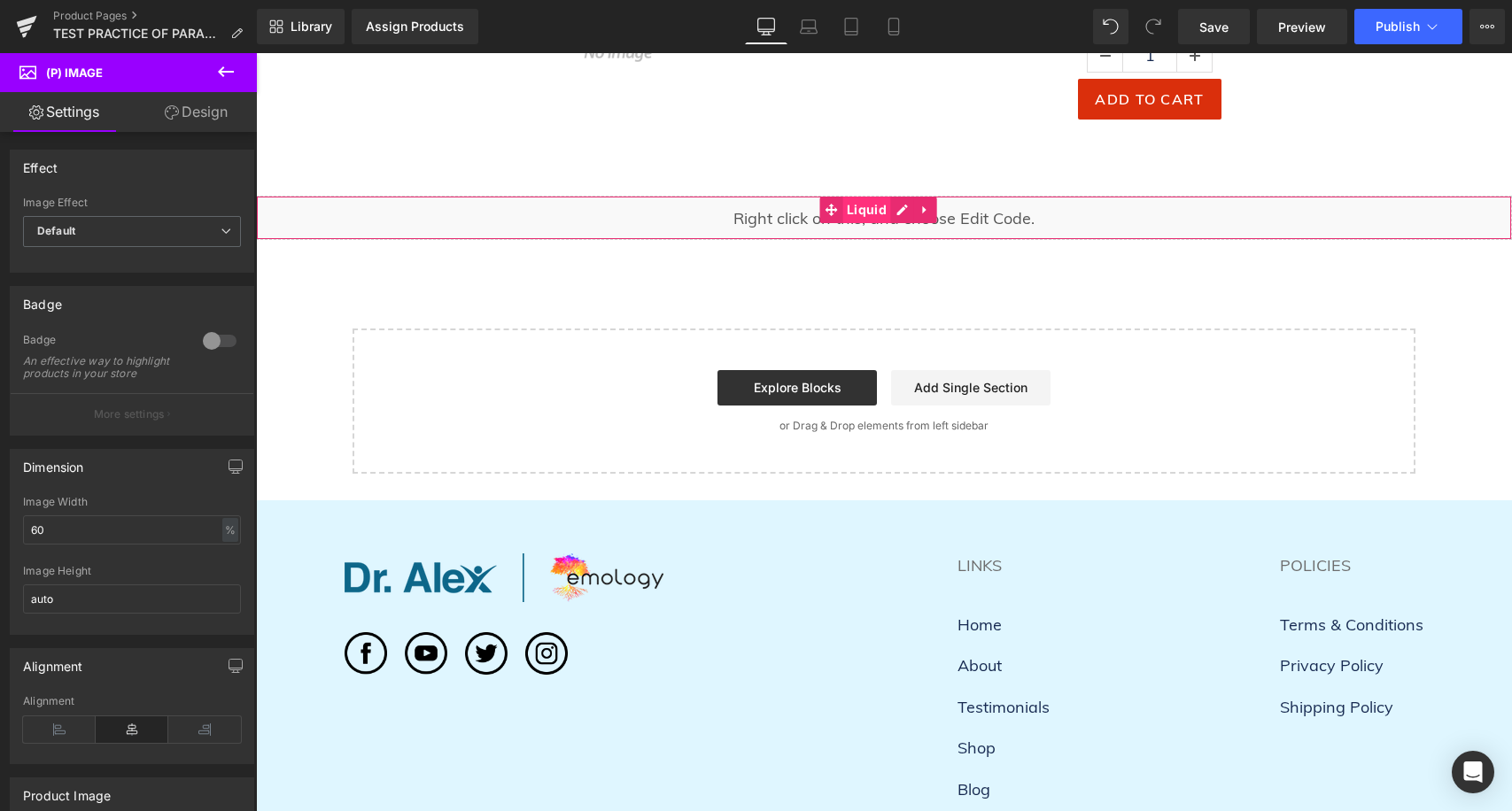
scroll to position [0, 0]
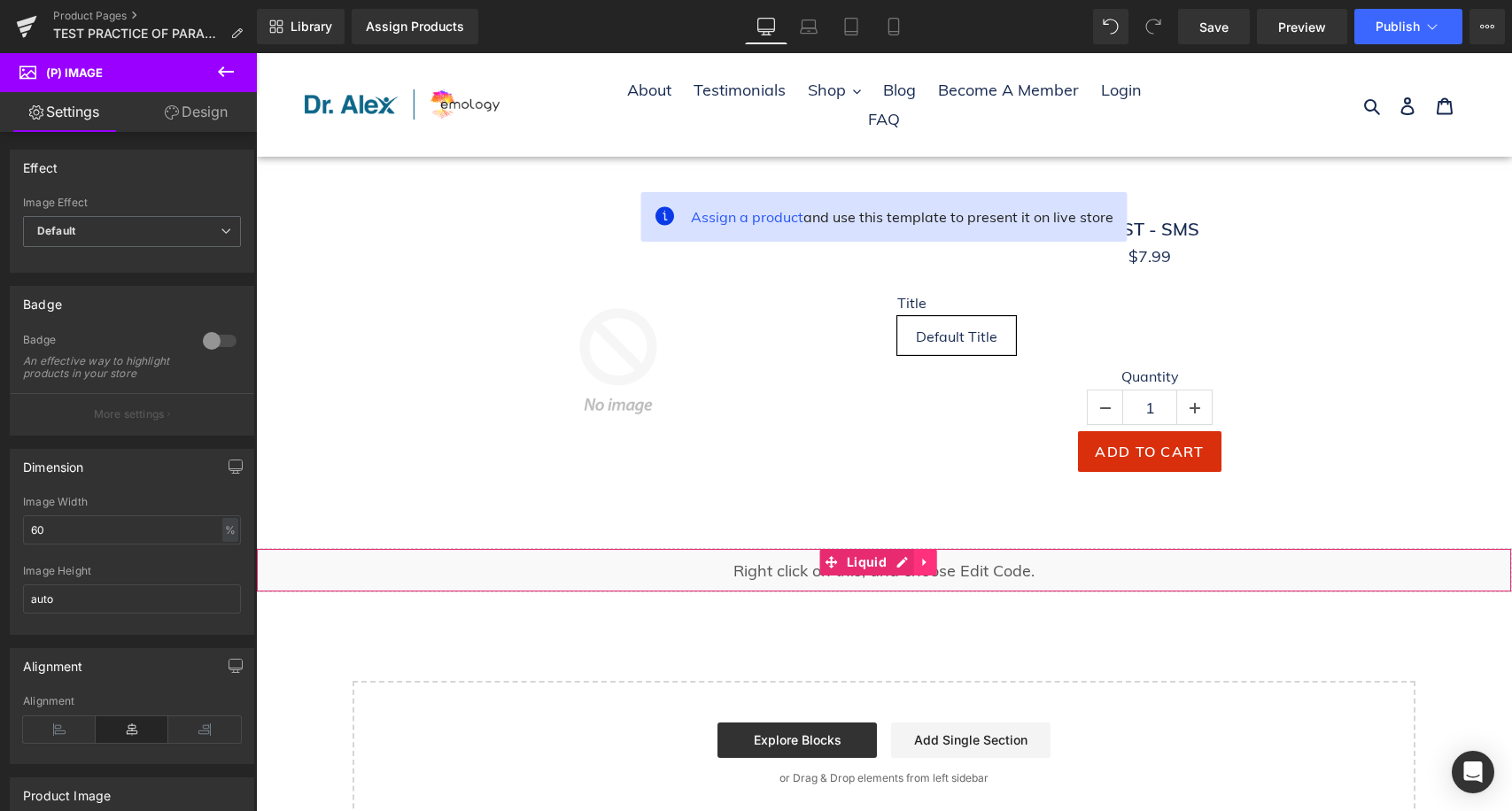
click at [928, 565] on icon at bounding box center [926, 562] width 13 height 13
click at [915, 565] on icon at bounding box center [914, 562] width 13 height 13
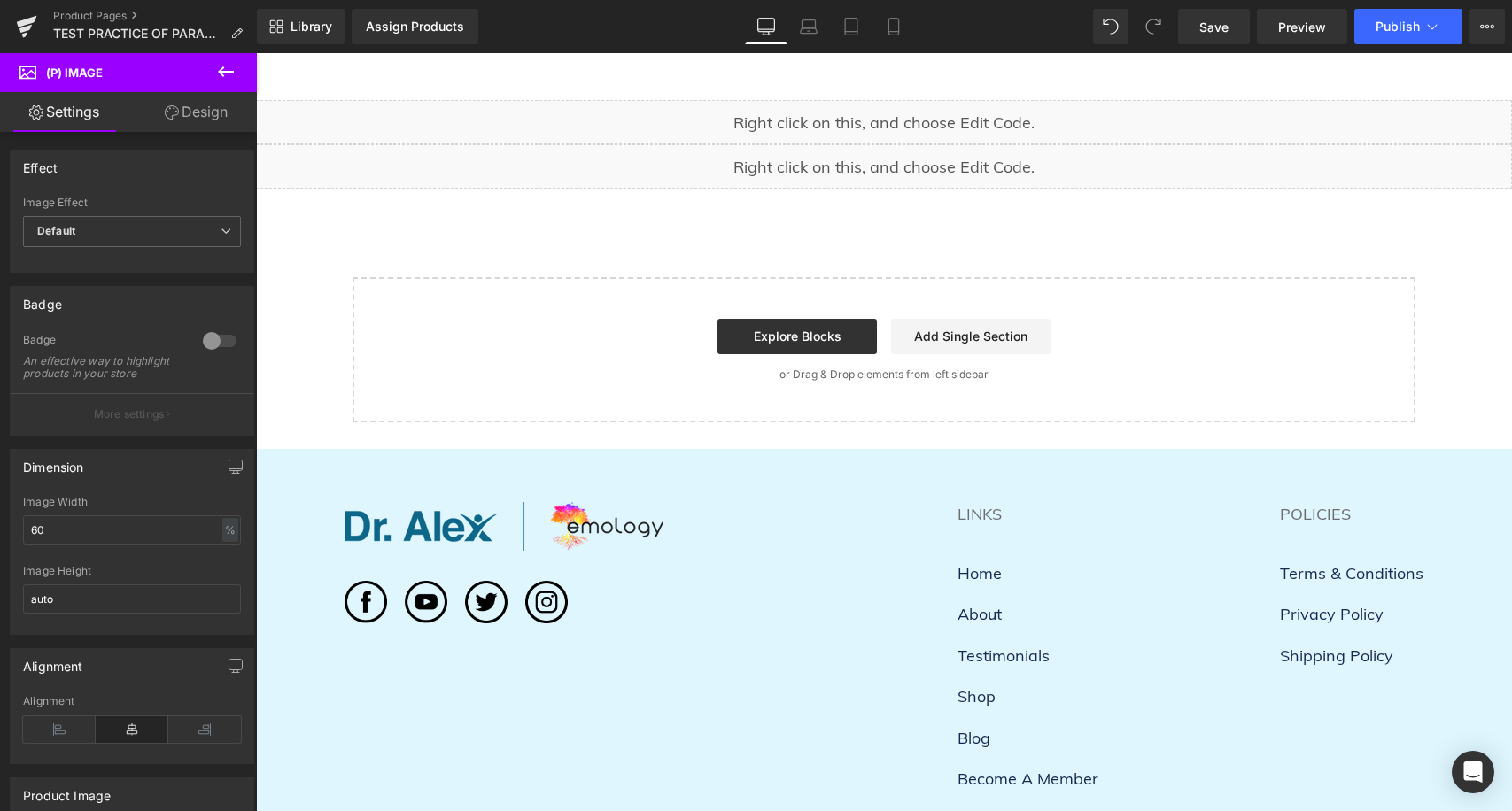
scroll to position [468, 0]
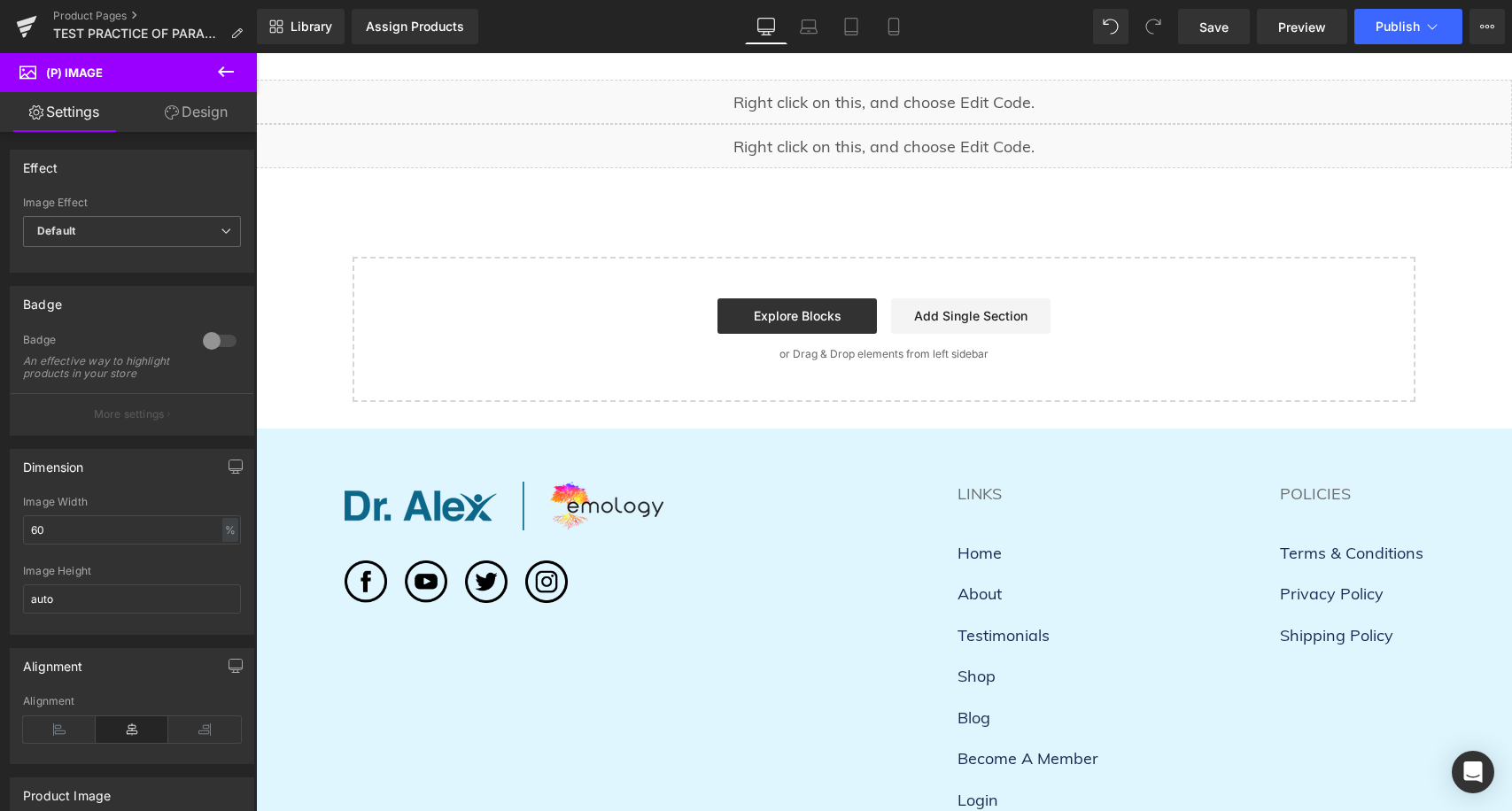
click at [871, 147] on div "Liquid" at bounding box center [884, 146] width 1256 height 44
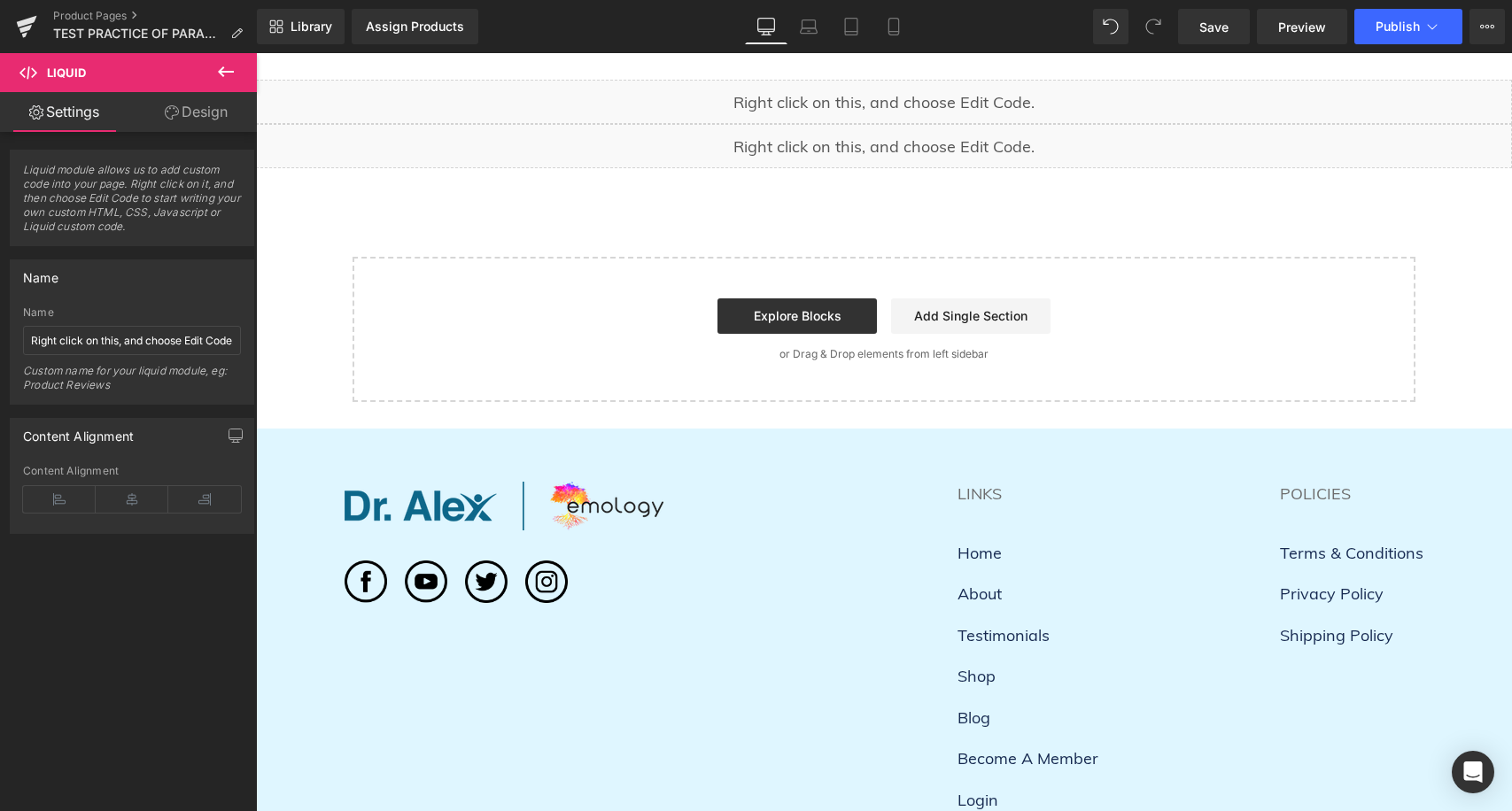
click at [904, 132] on div "Liquid" at bounding box center [884, 146] width 1256 height 44
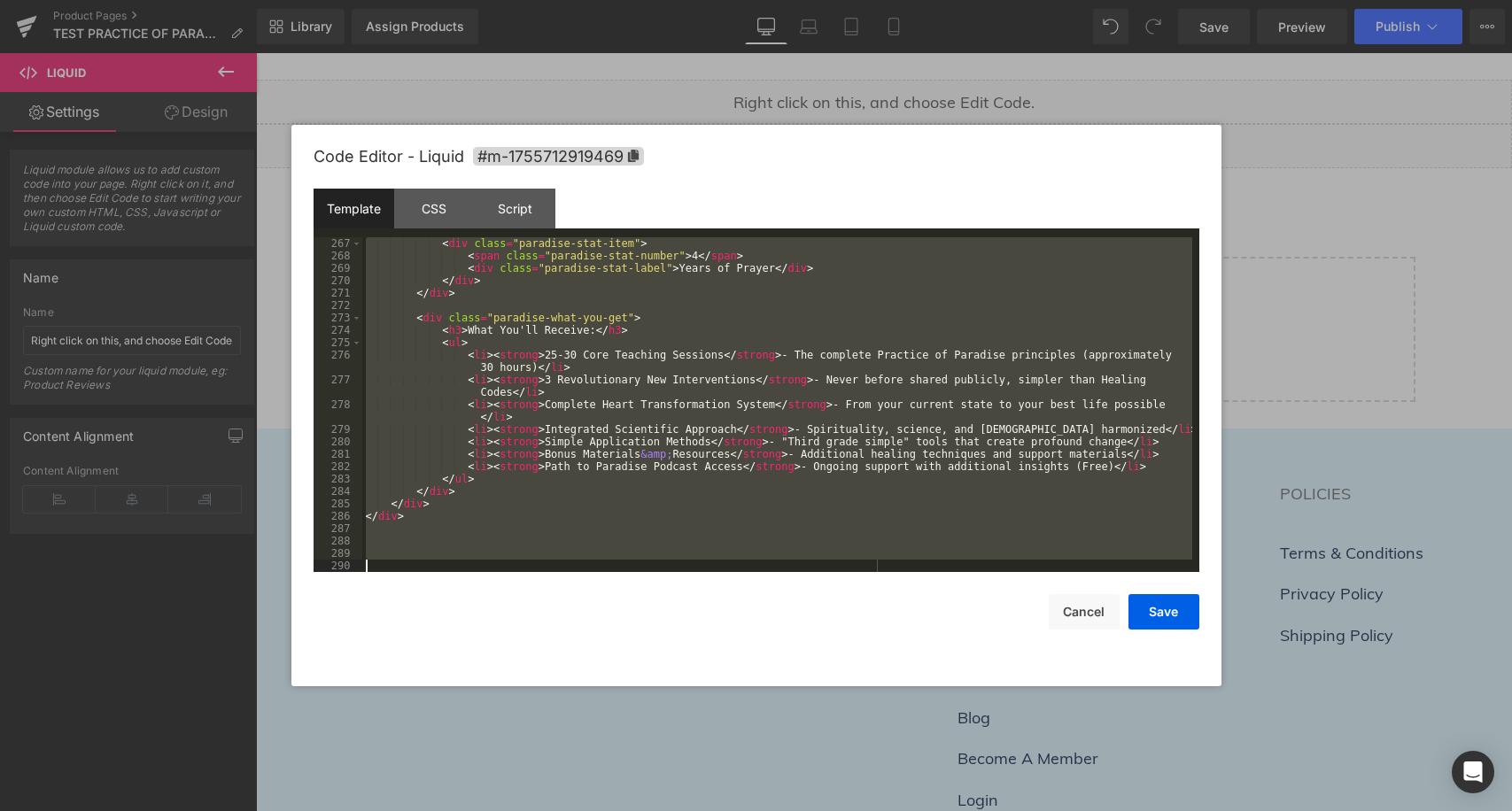
scroll to position [3410, 0]
drag, startPoint x: 374, startPoint y: 246, endPoint x: 635, endPoint y: 830, distance: 639.7
click at [635, 810] on html "Liquid You are previewing how the will restyle your page. You can not edit Elem…" at bounding box center [756, 405] width 1512 height 811
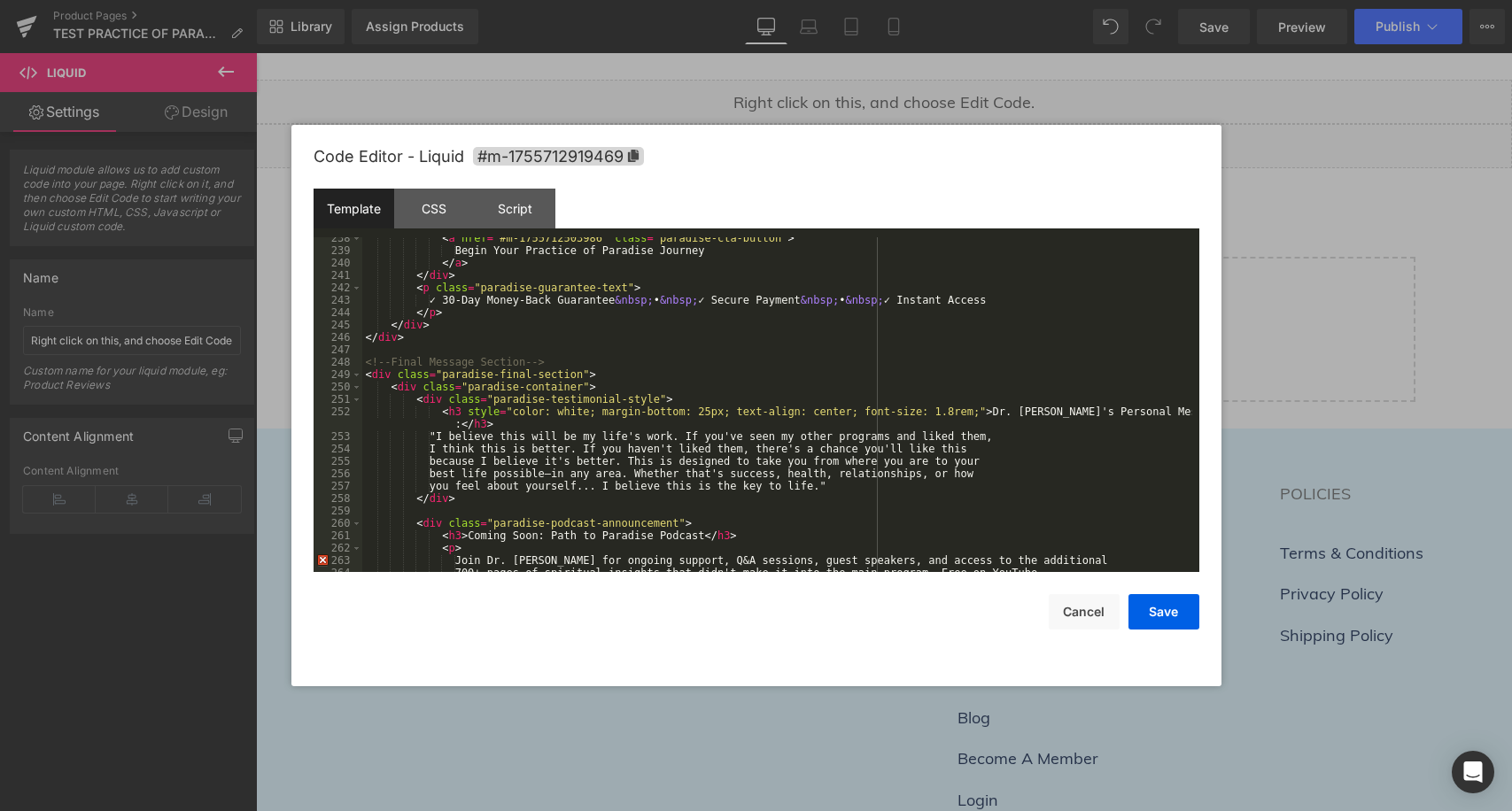
scroll to position [2732, 0]
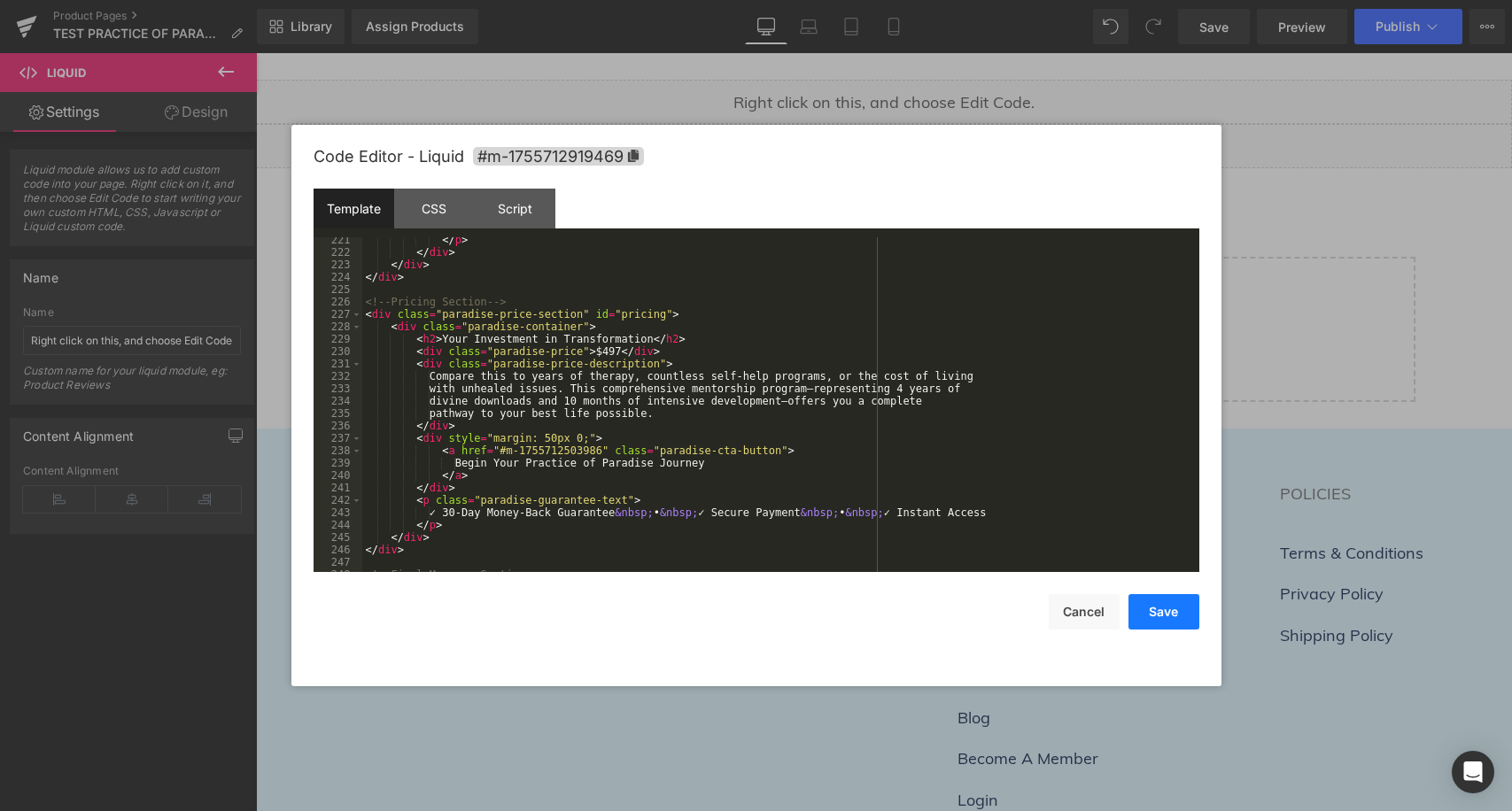
click at [1156, 611] on button "Save" at bounding box center [1164, 612] width 71 height 35
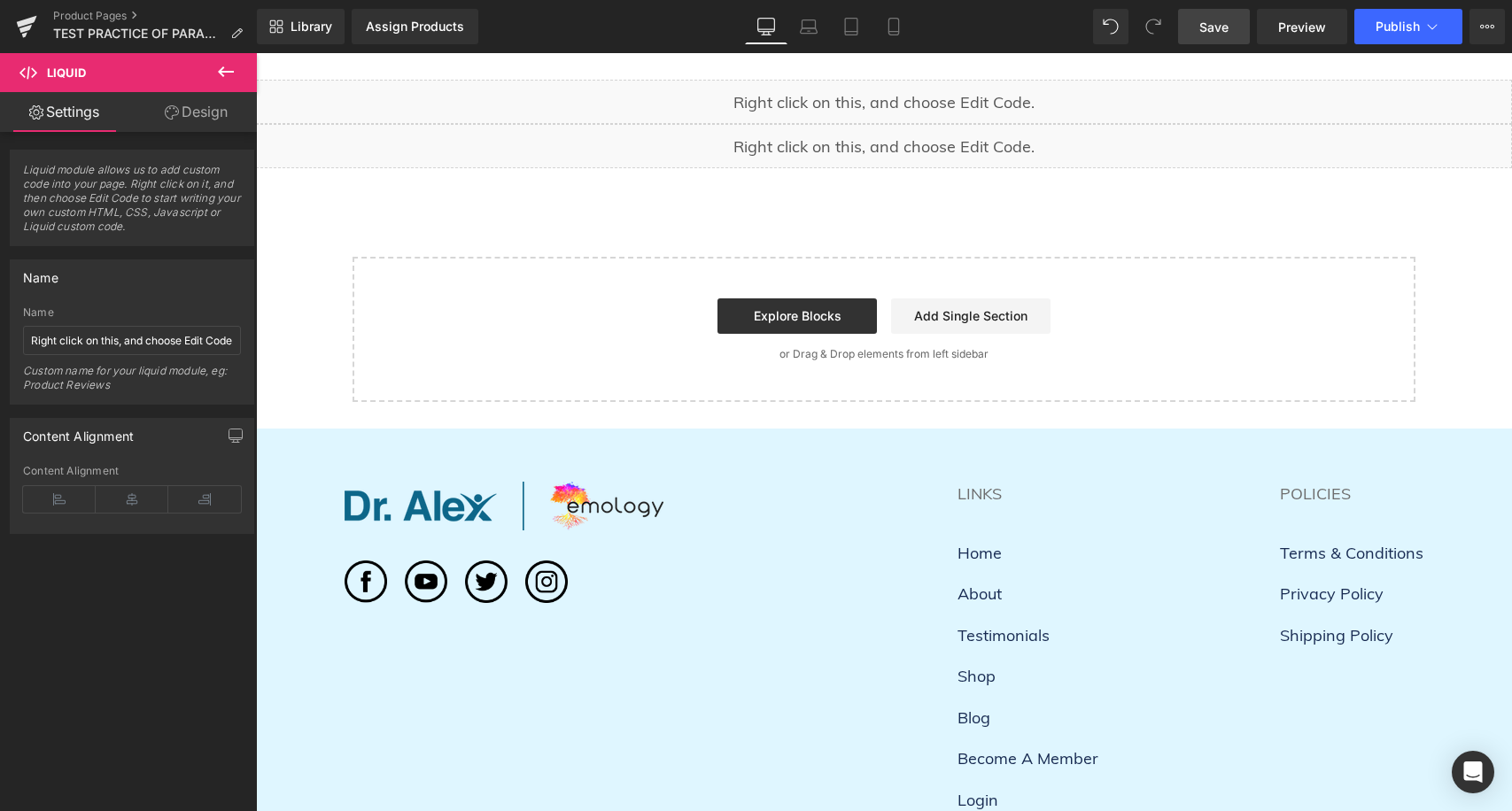
click at [1233, 19] on link "Save" at bounding box center [1213, 27] width 72 height 35
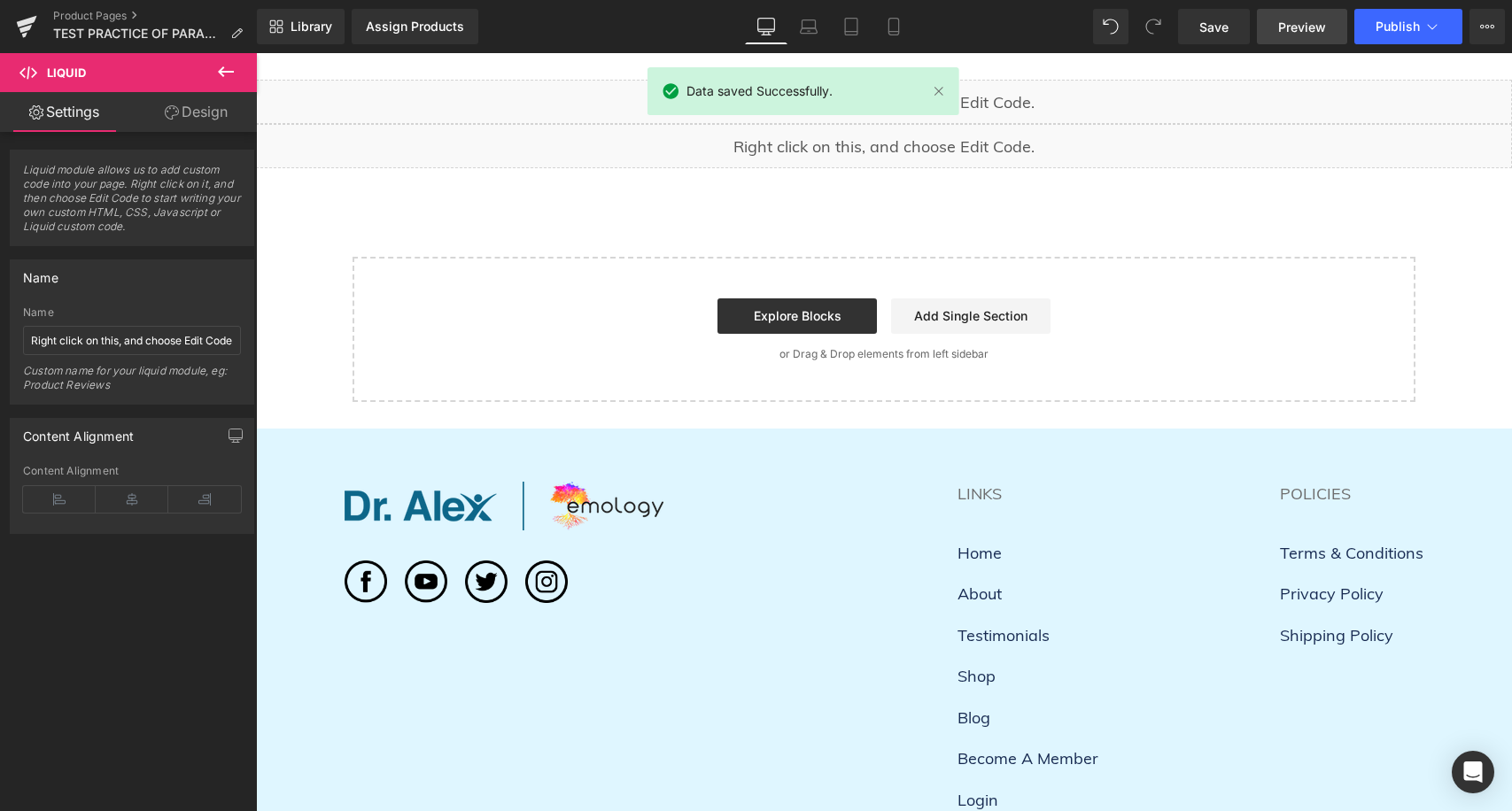
click at [1303, 34] on span "Preview" at bounding box center [1302, 27] width 48 height 19
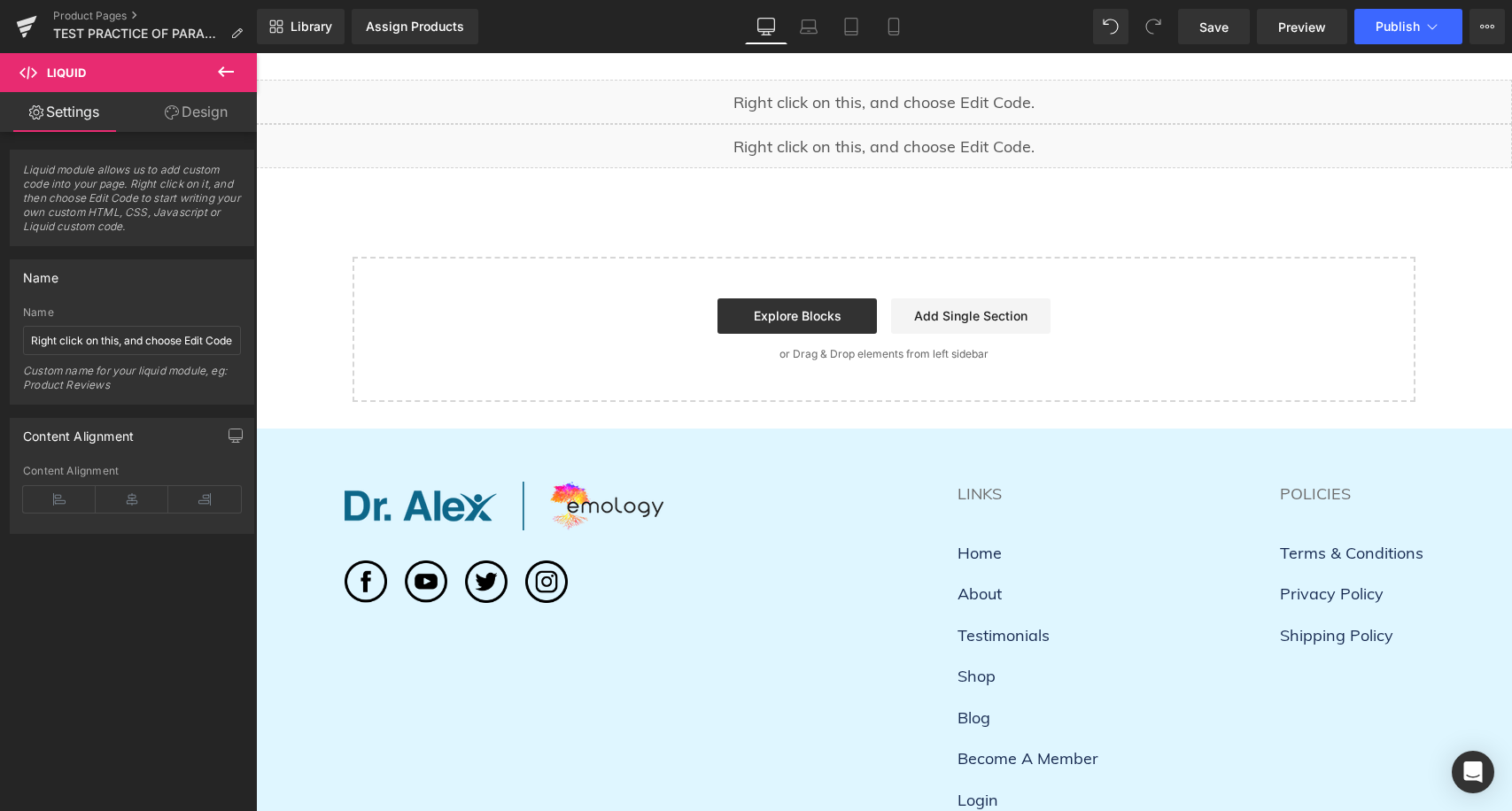
scroll to position [0, 0]
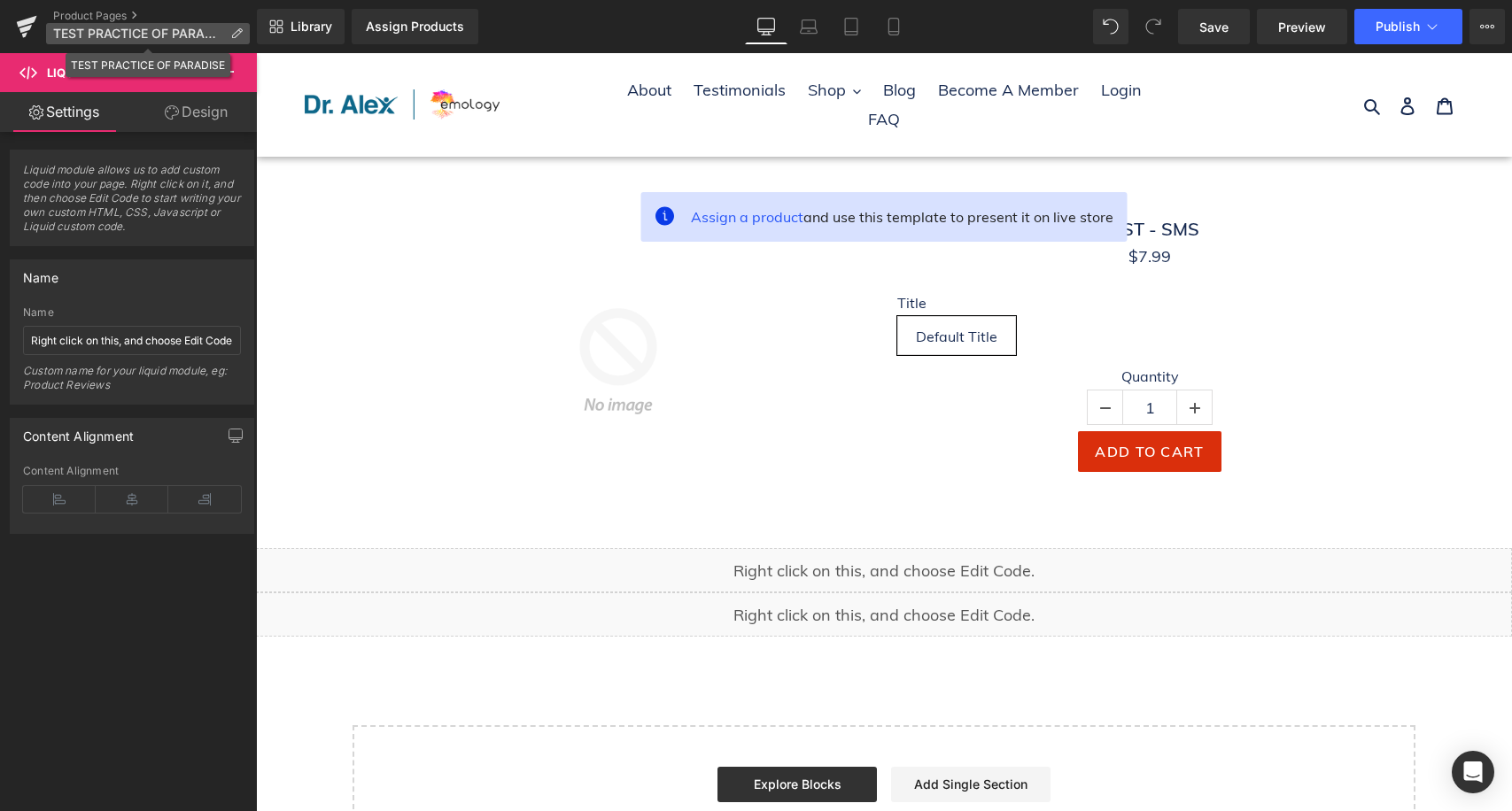
click at [237, 40] on p "TEST PRACTICE OF PARADISE" at bounding box center [148, 34] width 204 height 22
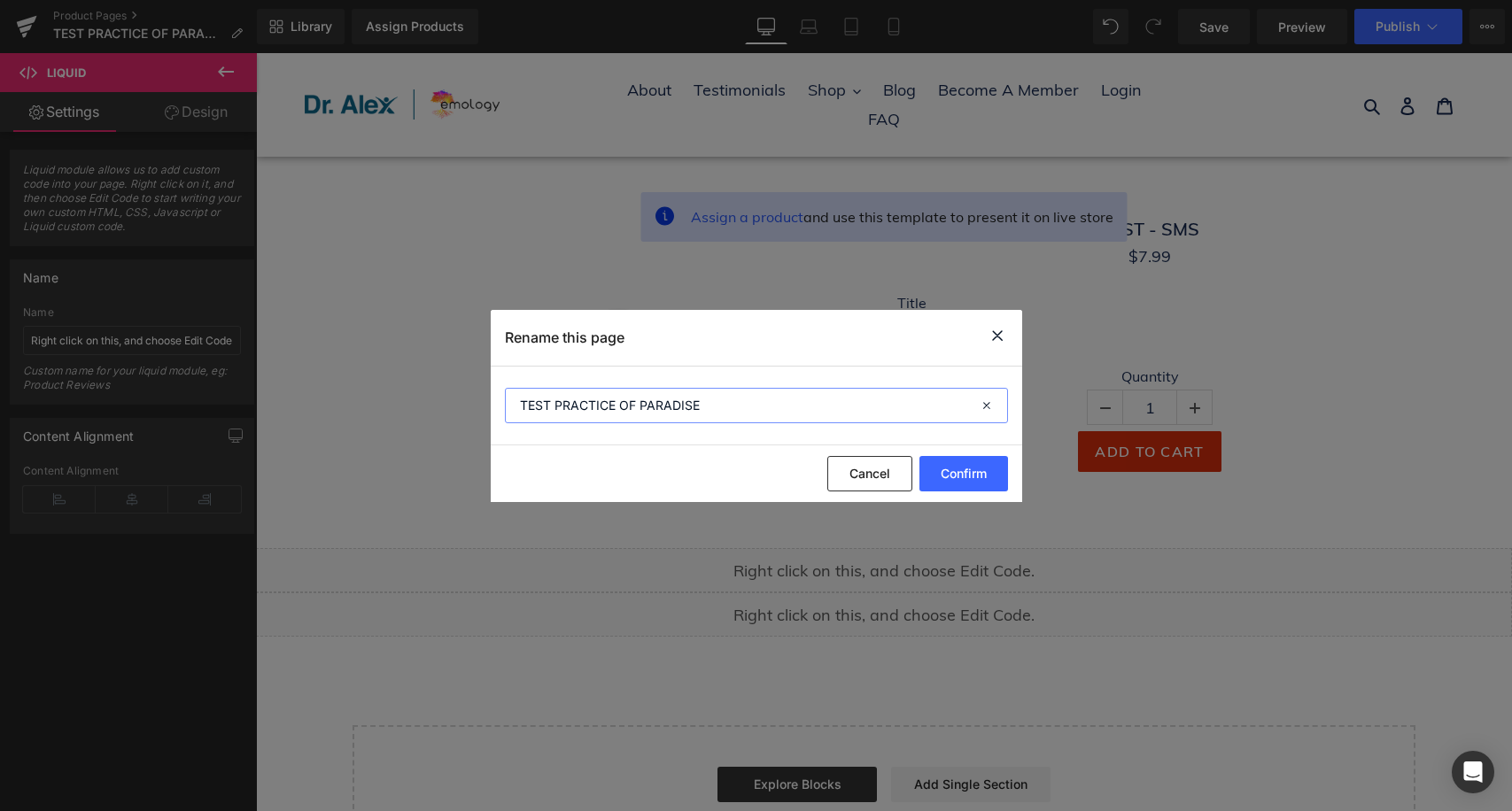
click at [636, 416] on input "TEST PRACTICE OF PARADISE" at bounding box center [756, 406] width 504 height 35
type input "Practice of Paradise"
click at [946, 453] on div "Cancel Confirm" at bounding box center [756, 474] width 531 height 57
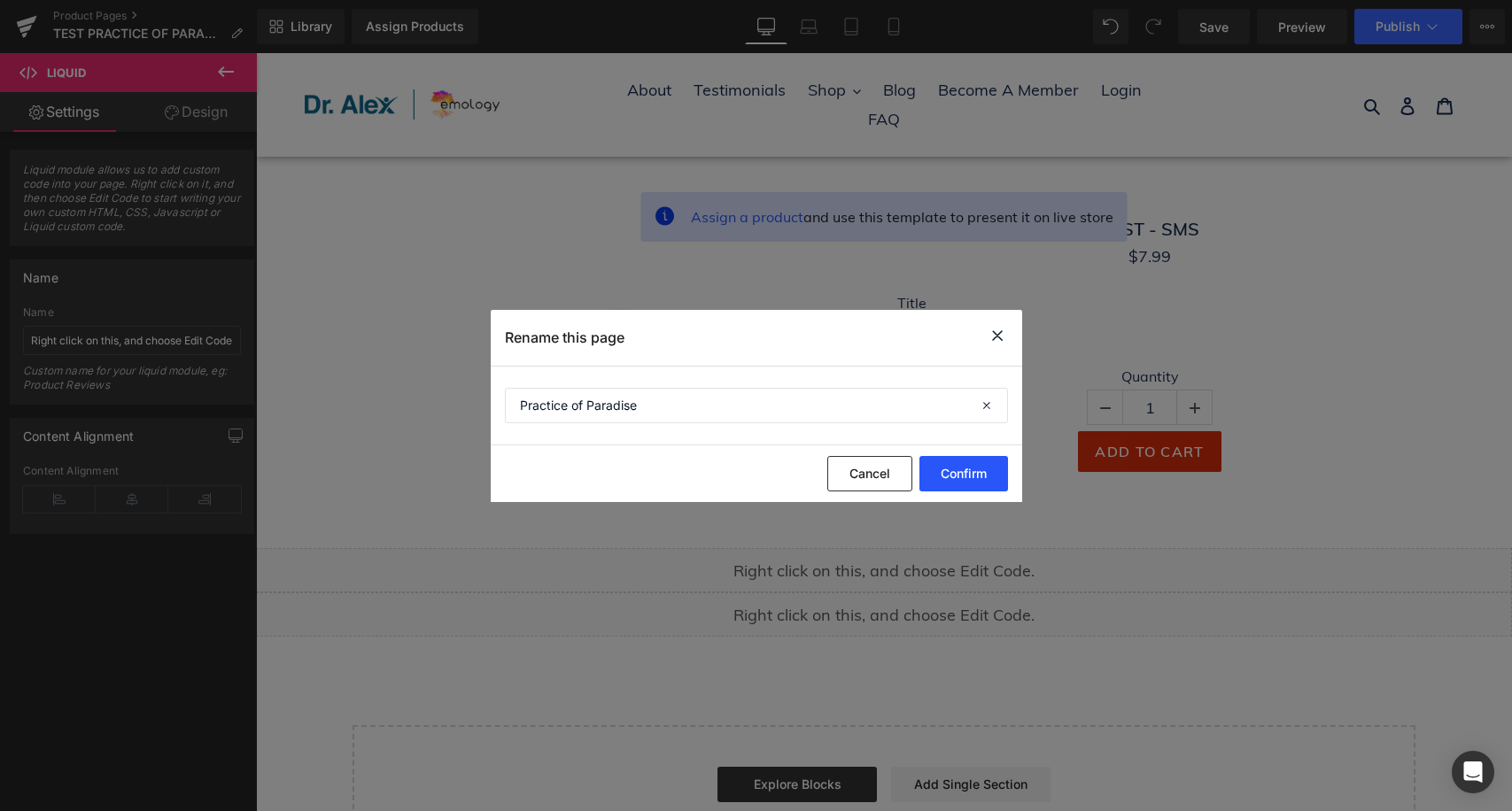
click at [952, 462] on button "Confirm" at bounding box center [964, 474] width 89 height 35
